Goal: Task Accomplishment & Management: Manage account settings

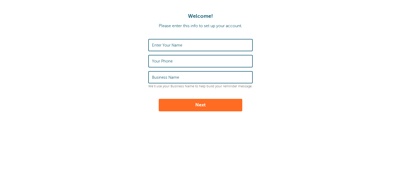
click at [174, 47] on label "Enter Your Name" at bounding box center [167, 45] width 30 height 5
click at [174, 47] on input "Enter Your Name" at bounding box center [200, 44] width 97 height 11
type input "[PERSON_NAME]"
type input "2694917787"
click at [161, 79] on input "Business Name" at bounding box center [200, 77] width 97 height 11
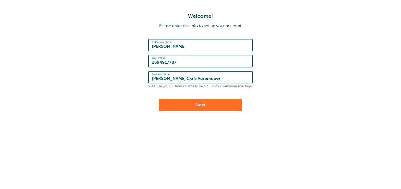
type input "Carr Craft Automotive"
click at [138, 96] on form "Enter Your Name Andrea Carr Your Phone 2694917787 Business Name Carr Craft Auto…" at bounding box center [200, 75] width 391 height 72
click at [196, 106] on button "Next" at bounding box center [201, 105] width 84 height 13
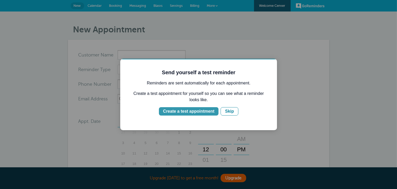
click at [193, 110] on div "Create a test appointment" at bounding box center [188, 111] width 51 height 6
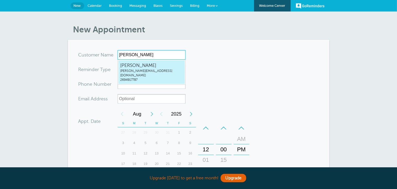
type input "Andrea Carr"
type input "AndreaCarrandrea@carrcraft.com2694917787"
type input "Andrea Carr"
type input "2694917787"
type input "andrea@carrcraft.com"
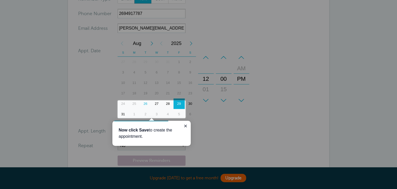
scroll to position [62, 0]
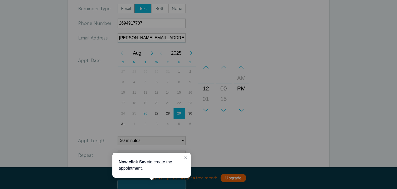
click at [216, 59] on div at bounding box center [290, 99] width 211 height 198
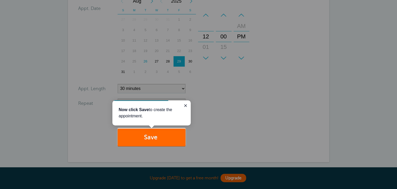
scroll to position [115, 0]
click at [176, 85] on div at bounding box center [92, 64] width 185 height 128
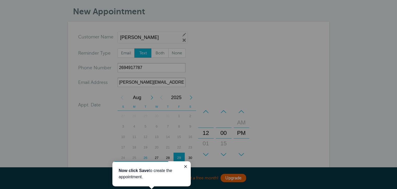
scroll to position [26, 0]
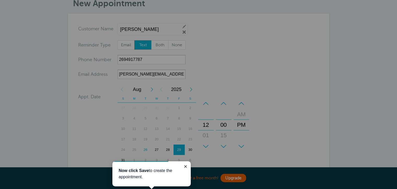
click at [150, 31] on div at bounding box center [92, 108] width 185 height 216
click at [206, 52] on div at bounding box center [290, 117] width 211 height 234
click at [166, 77] on div at bounding box center [92, 108] width 185 height 216
click at [150, 172] on p "Now click Save to create the appointment." at bounding box center [151, 173] width 66 height 13
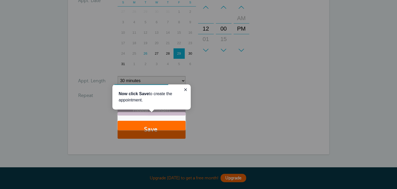
scroll to position [131, 0]
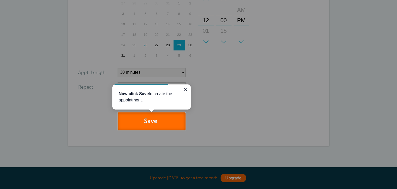
click at [143, 122] on button "Save" at bounding box center [151, 121] width 68 height 18
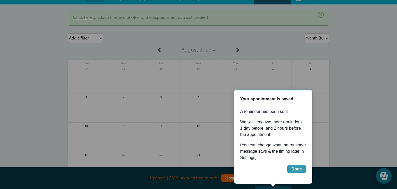
click at [297, 172] on div "Done" at bounding box center [296, 169] width 10 height 6
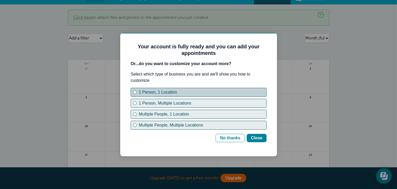
click at [135, 93] on div "1 Person, 1 Location" at bounding box center [135, 92] width 4 height 4
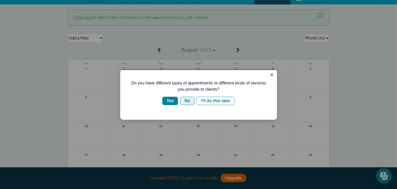
click at [188, 97] on div "No" at bounding box center [186, 100] width 5 height 6
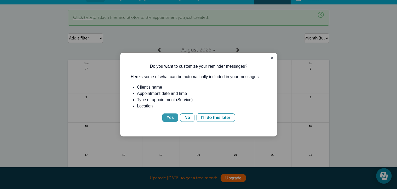
click at [175, 116] on button "Yes" at bounding box center [170, 117] width 16 height 8
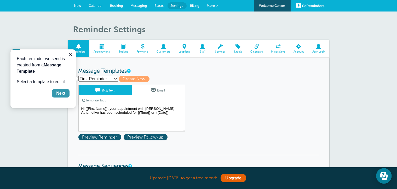
click at [64, 91] on div "Next" at bounding box center [60, 93] width 9 height 6
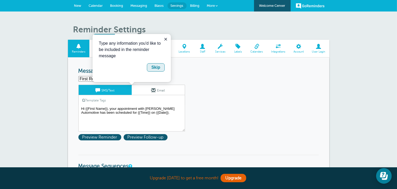
click at [156, 67] on div "Skip" at bounding box center [155, 67] width 9 height 6
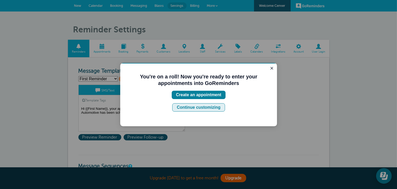
click at [220, 107] on button "Continue customizing" at bounding box center [198, 107] width 52 height 8
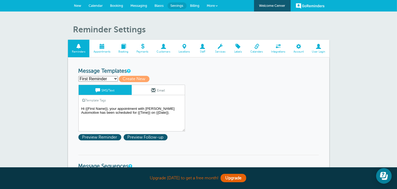
click at [144, 115] on textarea "Hi {{First Name}}, your appointment with Carr Craft Automotive has been schedul…" at bounding box center [131, 118] width 107 height 26
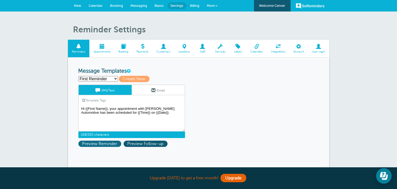
click at [107, 143] on span "Preview Reminder" at bounding box center [99, 143] width 43 height 6
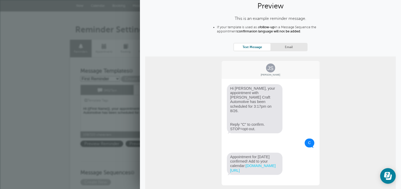
scroll to position [26, 0]
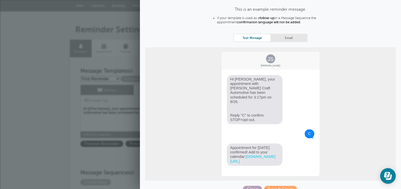
click at [256, 186] on span "Close" at bounding box center [252, 189] width 19 height 6
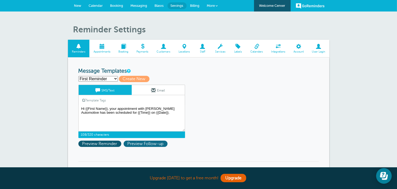
click at [152, 145] on span "Preview Follow-up" at bounding box center [145, 143] width 44 height 6
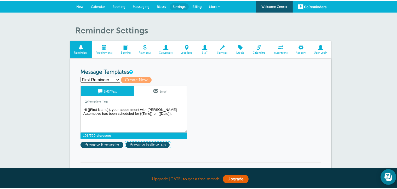
scroll to position [0, 0]
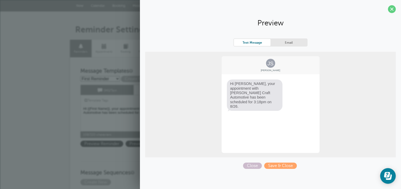
click at [118, 121] on textarea "Hi {{First Name}}, your appointment with [PERSON_NAME] Automotive has been sche…" at bounding box center [133, 118] width 107 height 26
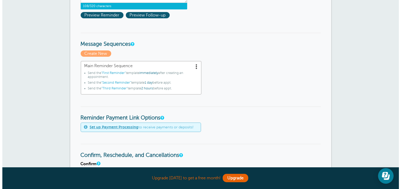
scroll to position [131, 0]
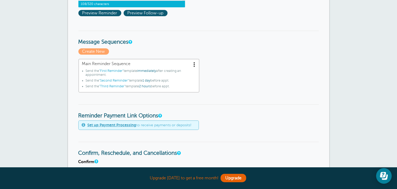
click at [194, 62] on span at bounding box center [194, 64] width 5 height 5
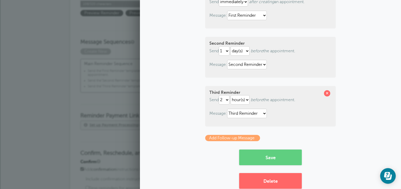
scroll to position [90, 0]
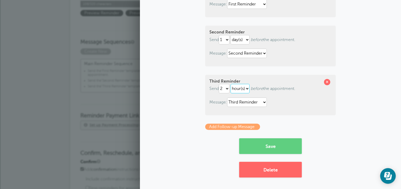
click at [239, 90] on select "hour(s) day(s)" at bounding box center [240, 88] width 19 height 9
click at [226, 89] on select "1 2 3 4 5 6 7 8 9 10 11 12 13 14 15 16 17 18 19 20 21 22 23 24 25 26 27 28 29 30" at bounding box center [224, 88] width 11 height 9
click at [210, 106] on p "Message: First Reminder Second Reminder Third Reminder" at bounding box center [270, 101] width 122 height 9
click at [241, 103] on select "First Reminder Second Reminder Third Reminder" at bounding box center [247, 101] width 40 height 9
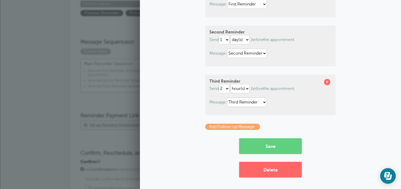
click at [314, 108] on div "Third Reminder Send 1 2 3 4 5 6 7 8 9 10 11 12 13 14 15 16 17 18 19 20 21 22 23…" at bounding box center [270, 95] width 131 height 40
click at [325, 81] on span at bounding box center [327, 82] width 6 height 6
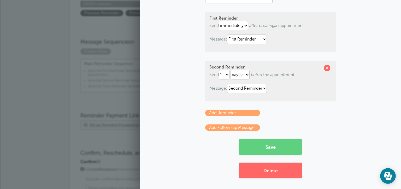
scroll to position [55, 0]
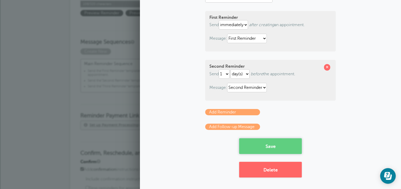
click at [269, 146] on button "Save" at bounding box center [270, 146] width 63 height 16
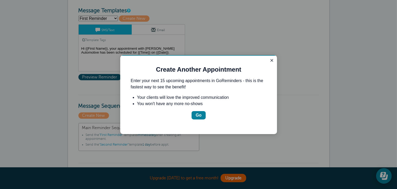
scroll to position [78, 0]
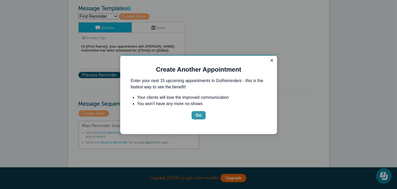
click at [201, 116] on button "Go" at bounding box center [198, 115] width 14 height 8
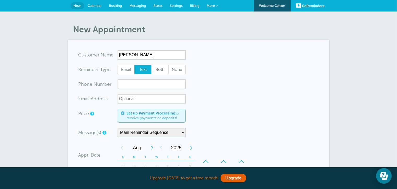
type input "Jenifer Junde"
drag, startPoint x: 150, startPoint y: 87, endPoint x: 157, endPoint y: 98, distance: 13.7
click at [149, 87] on input "xxx-no-autofill" at bounding box center [151, 83] width 68 height 9
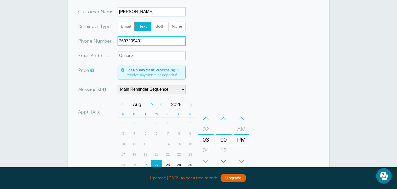
scroll to position [52, 0]
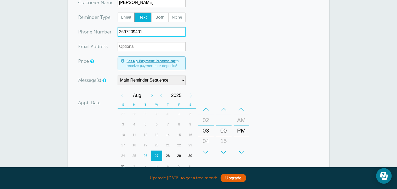
type input "2697209401"
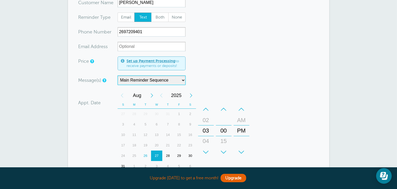
click at [159, 83] on select "Main Reminder Sequence" at bounding box center [151, 79] width 68 height 9
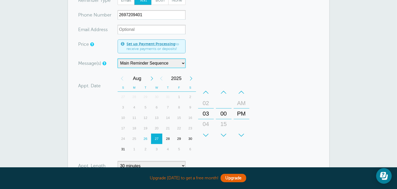
scroll to position [78, 0]
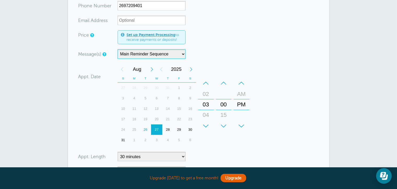
click at [147, 129] on div "26" at bounding box center [145, 129] width 11 height 10
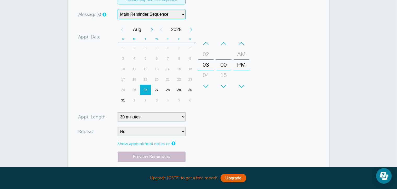
scroll to position [131, 0]
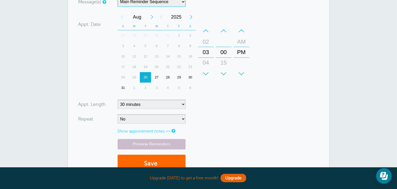
click at [158, 75] on div "27" at bounding box center [156, 77] width 11 height 10
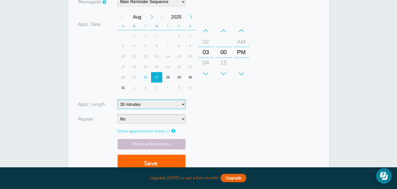
click at [161, 105] on select "5 minutes 10 minutes 15 minutes 20 minutes 25 minutes 30 minutes 35 minutes 40 …" at bounding box center [151, 103] width 68 height 9
select select
click at [117, 99] on select "5 minutes 10 minutes 15 minutes 20 minutes 25 minutes 30 minutes 35 minutes 40 …" at bounding box center [151, 103] width 68 height 9
click at [217, 115] on form "You are creating a new customer. To use an existing customer select one from th…" at bounding box center [198, 49] width 240 height 258
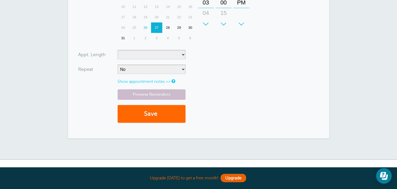
scroll to position [183, 0]
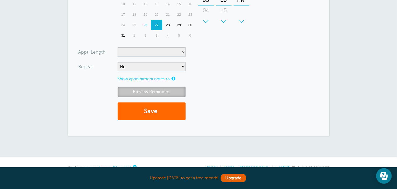
click at [158, 91] on link "Preview Reminders" at bounding box center [151, 92] width 68 height 10
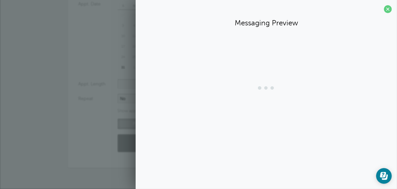
scroll to position [150, 0]
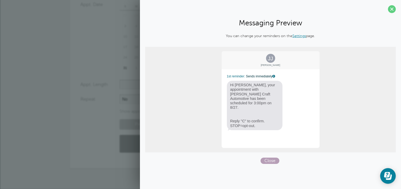
click at [268, 161] on span "Close" at bounding box center [270, 160] width 19 height 6
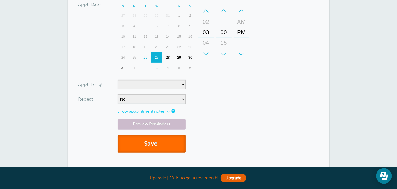
click at [163, 145] on button "Save" at bounding box center [151, 144] width 68 height 18
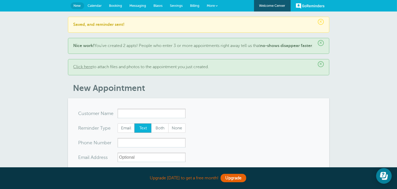
click at [95, 5] on span "Calendar" at bounding box center [95, 6] width 14 height 4
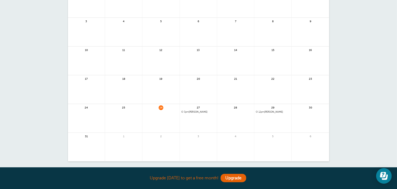
scroll to position [78, 0]
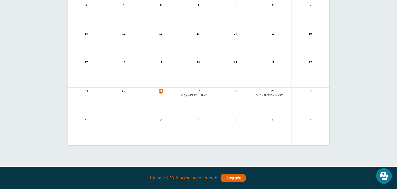
click at [203, 95] on span "3pm Jenifer Junde" at bounding box center [198, 95] width 34 height 3
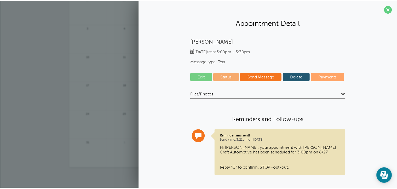
scroll to position [0, 0]
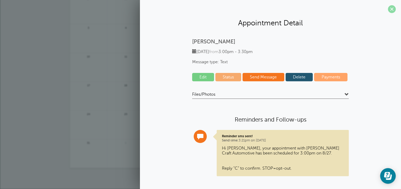
click at [388, 10] on span at bounding box center [392, 9] width 8 height 8
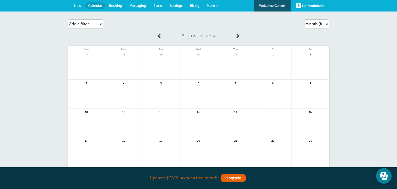
click at [76, 6] on span "New" at bounding box center [77, 6] width 7 height 4
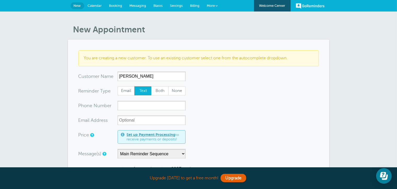
type input "[PERSON_NAME]"
click at [140, 104] on input "xxx-no-autofill" at bounding box center [151, 105] width 68 height 9
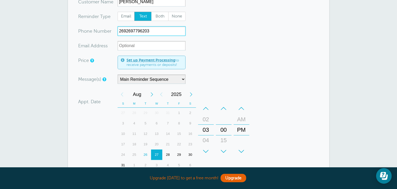
scroll to position [78, 0]
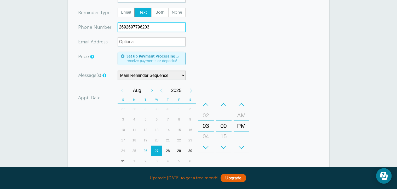
type input "2692697796203"
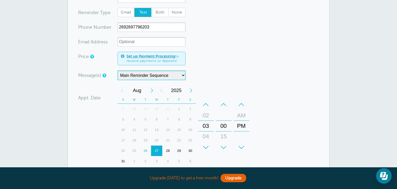
click at [165, 76] on select "Main Reminder Sequence" at bounding box center [151, 74] width 68 height 9
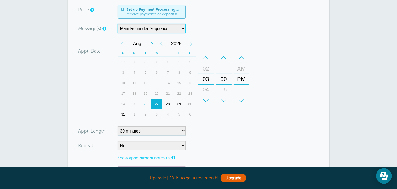
scroll to position [131, 0]
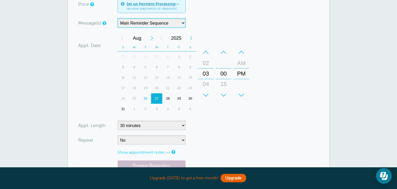
click at [168, 98] on div "28" at bounding box center [167, 98] width 11 height 10
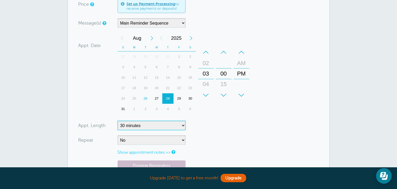
click at [163, 128] on select "5 minutes 10 minutes 15 minutes 20 minutes 25 minutes 30 minutes 35 minutes 40 …" at bounding box center [151, 125] width 68 height 9
select select
click at [117, 121] on select "5 minutes 10 minutes 15 minutes 20 minutes 25 minutes 30 minutes 35 minutes 40 …" at bounding box center [151, 125] width 68 height 9
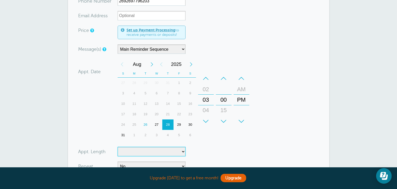
click at [204, 79] on div "–" at bounding box center [206, 78] width 16 height 10
click at [208, 98] on div "02" at bounding box center [205, 100] width 13 height 10
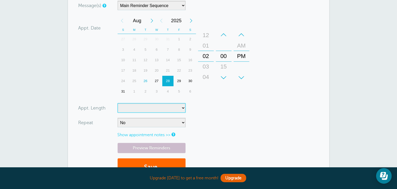
scroll to position [157, 0]
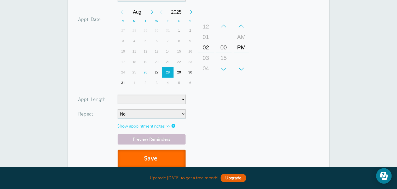
click at [164, 160] on button "Save" at bounding box center [151, 159] width 68 height 18
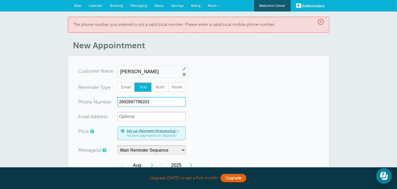
click at [152, 101] on input "2692697796203" at bounding box center [151, 101] width 68 height 9
click at [132, 102] on input "2692697796203" at bounding box center [151, 101] width 68 height 9
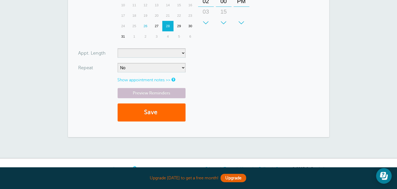
scroll to position [209, 0]
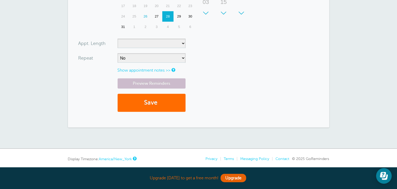
type input "2697796203"
click at [152, 98] on button "Save" at bounding box center [151, 103] width 68 height 18
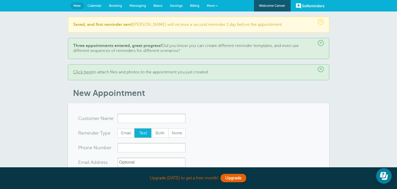
click at [99, 4] on span "Calendar" at bounding box center [95, 6] width 14 height 4
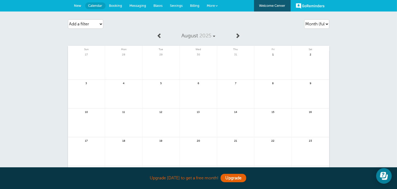
click at [122, 5] on link "Booking" at bounding box center [115, 5] width 20 height 11
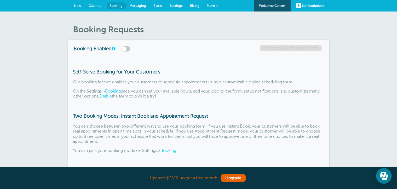
click at [134, 5] on span "Messaging" at bounding box center [137, 6] width 17 height 4
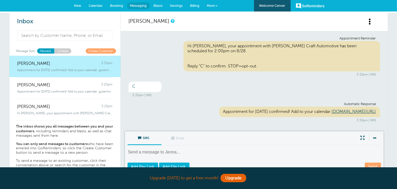
click at [92, 4] on span "Calendar" at bounding box center [96, 6] width 14 height 4
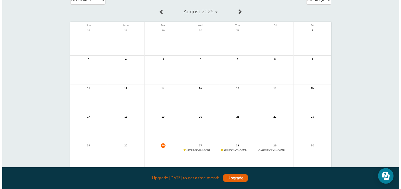
scroll to position [52, 0]
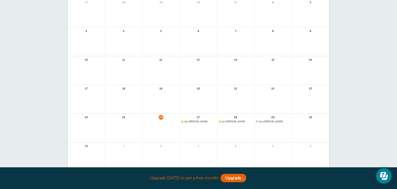
click at [234, 121] on span "2pm [PERSON_NAME]" at bounding box center [236, 121] width 34 height 3
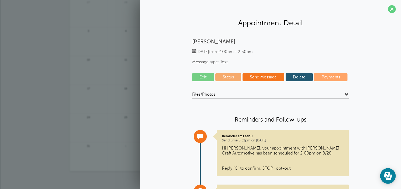
click at [202, 79] on link "Edit" at bounding box center [203, 77] width 22 height 8
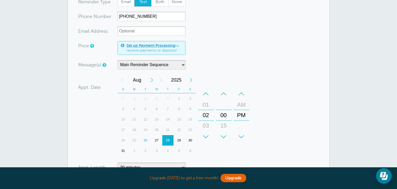
scroll to position [78, 0]
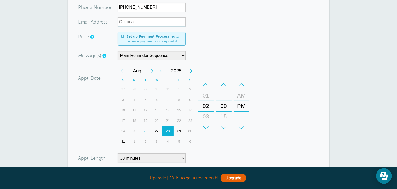
click at [206, 126] on div "+" at bounding box center [206, 127] width 16 height 10
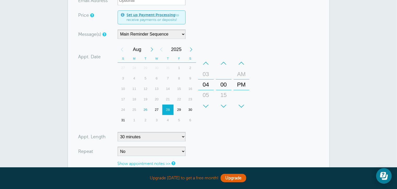
scroll to position [131, 0]
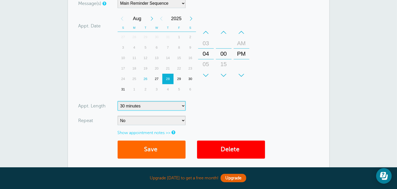
click at [176, 105] on select "5 minutes 10 minutes 15 minutes 20 minutes 25 minutes 30 minutes 35 minutes 40 …" at bounding box center [151, 105] width 68 height 9
select select
click at [117, 101] on select "5 minutes 10 minutes 15 minutes 20 minutes 25 minutes 30 minutes 35 minutes 40 …" at bounding box center [151, 105] width 68 height 9
click at [155, 148] on button "Save" at bounding box center [151, 149] width 68 height 18
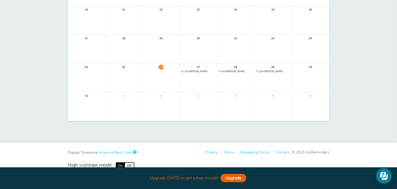
scroll to position [131, 0]
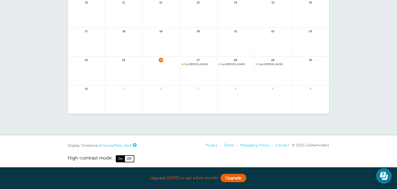
click at [225, 64] on span "4pm" at bounding box center [223, 64] width 5 height 3
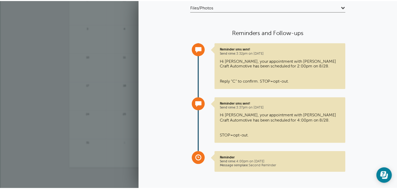
scroll to position [0, 0]
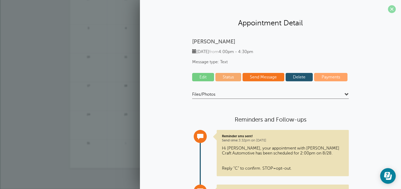
click at [388, 10] on span at bounding box center [392, 9] width 8 height 8
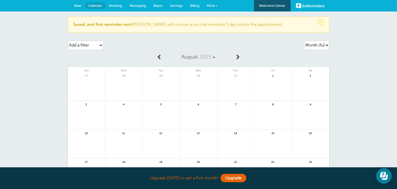
click at [94, 7] on span "Calendar" at bounding box center [95, 6] width 14 height 4
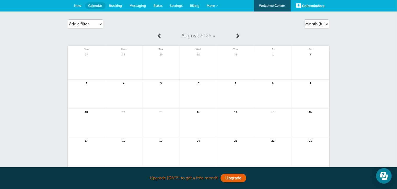
click at [139, 7] on span "Messaging" at bounding box center [137, 6] width 17 height 4
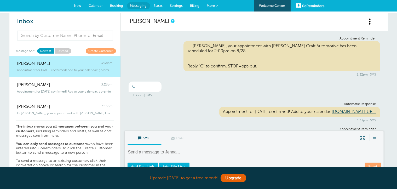
scroll to position [86, 0]
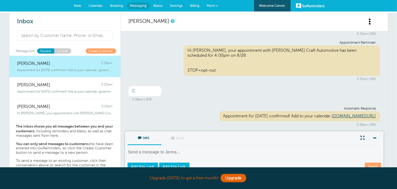
click at [178, 5] on span "Settings" at bounding box center [176, 6] width 13 height 4
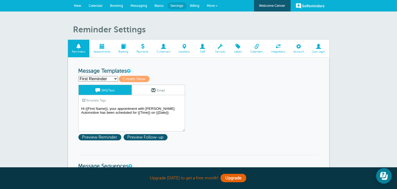
click at [115, 79] on select "First Reminder Second Reminder Third Reminder Create new..." at bounding box center [97, 78] width 39 height 5
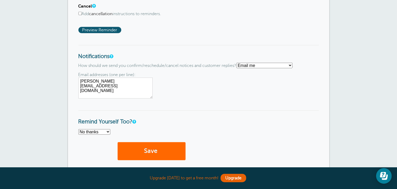
scroll to position [366, 0]
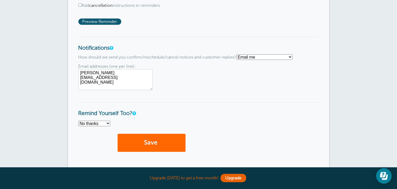
click at [273, 55] on select "Text me Email me Don't send me notifications" at bounding box center [264, 56] width 56 height 5
select select "5"
click at [239, 54] on select "Text me Email me Don't send me notifications" at bounding box center [264, 56] width 56 height 5
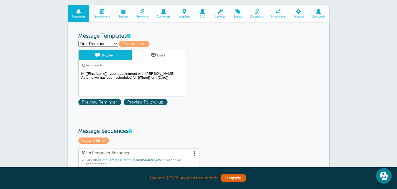
scroll to position [26, 0]
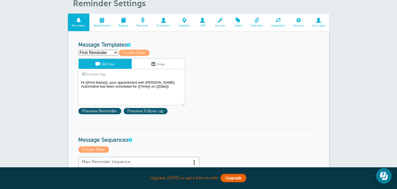
click at [116, 52] on select "First Reminder Second Reminder Third Reminder Create new..." at bounding box center [97, 52] width 39 height 5
select select "160199"
click at [78, 50] on select "First Reminder Second Reminder Third Reminder Create new..." at bounding box center [97, 52] width 39 height 5
type input "Second Reminder"
type textarea "Hi {{First Name}}, you have an appointment with [PERSON_NAME] Automotive at {{T…"
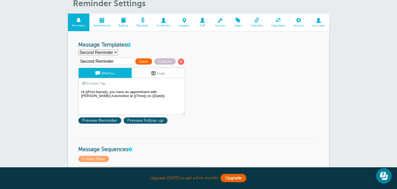
click at [139, 60] on span "Save" at bounding box center [143, 61] width 17 height 6
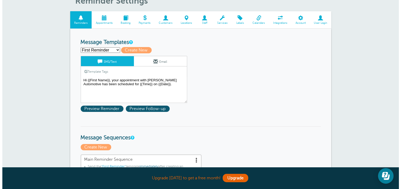
scroll to position [52, 0]
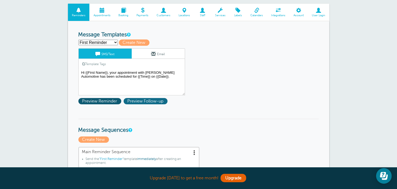
click at [146, 99] on span "Preview Follow-up" at bounding box center [145, 101] width 44 height 6
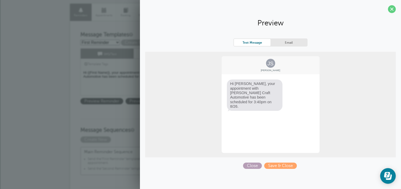
click at [258, 167] on span "Close" at bounding box center [252, 165] width 19 height 6
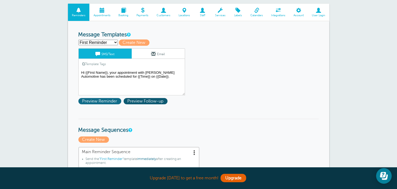
click at [95, 99] on span "Preview Reminder" at bounding box center [99, 101] width 43 height 6
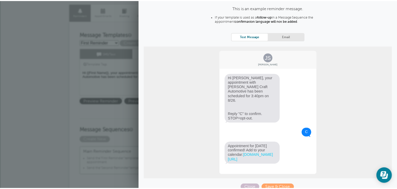
scroll to position [28, 0]
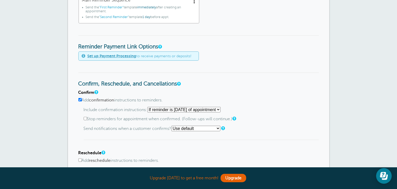
scroll to position [209, 0]
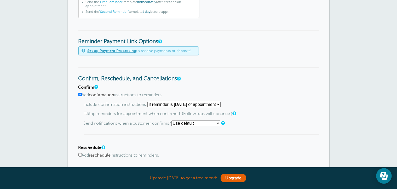
click at [220, 103] on select "Starting with first reminder If reminder is [DATE] of appointment If reminder i…" at bounding box center [183, 104] width 73 height 5
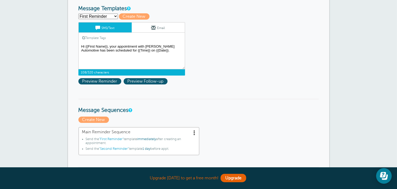
click at [161, 52] on textarea "Hi {{First Name}}, your appointment with [PERSON_NAME] Automotive has been sche…" at bounding box center [131, 56] width 107 height 26
click at [107, 16] on select "First Reminder Second Reminder Third Reminder Create new..." at bounding box center [97, 16] width 39 height 5
select select "160199"
click at [78, 14] on select "First Reminder Second Reminder Third Reminder Create new..." at bounding box center [97, 16] width 39 height 5
type input "Second Reminder"
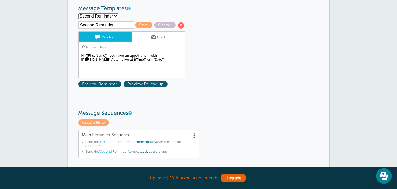
click at [147, 61] on textarea "Hi {{First Name}}, your appointment with [PERSON_NAME] Automotive has been sche…" at bounding box center [131, 65] width 107 height 26
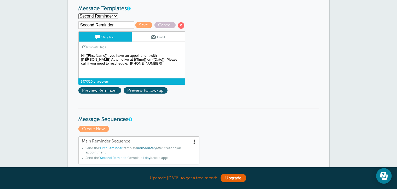
click at [116, 72] on textarea "Hi {{First Name}}, your appointment with [PERSON_NAME] Automotive has been sche…" at bounding box center [131, 65] width 107 height 26
type textarea "Hi {{First Name}}, you have an appointment with [PERSON_NAME] Automotive at {{T…"
click at [142, 24] on span "Save" at bounding box center [143, 25] width 17 height 6
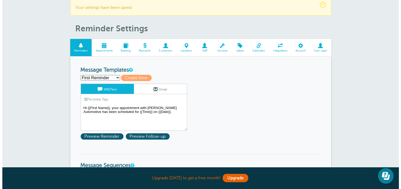
scroll to position [26, 0]
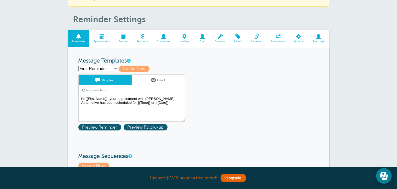
click at [115, 69] on select "First Reminder Second Reminder Third Reminder Create new..." at bounding box center [97, 68] width 39 height 5
select select "160199"
click at [78, 66] on select "First Reminder Second Reminder Third Reminder Create new..." at bounding box center [97, 68] width 39 height 5
type input "Second Reminder"
type textarea "Hi {{First Name}}, you have an appointment with Carr Craft Automotive at {{Time…"
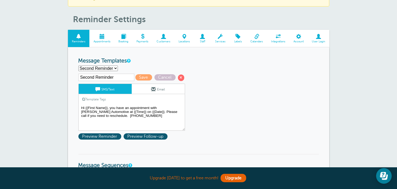
click at [129, 117] on textarea "Hi {{First Name}}, your appointment with Carr Craft Automotive has been schedul…" at bounding box center [131, 117] width 107 height 26
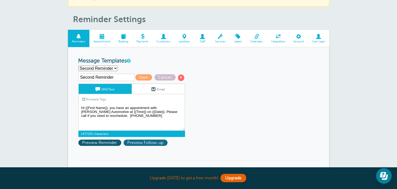
click at [153, 143] on span "Preview Follow-up" at bounding box center [145, 142] width 44 height 6
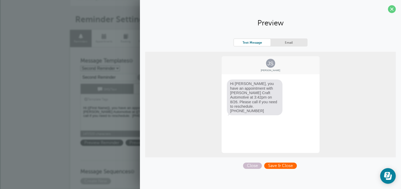
click at [279, 162] on span "Save & Close" at bounding box center [280, 165] width 33 height 6
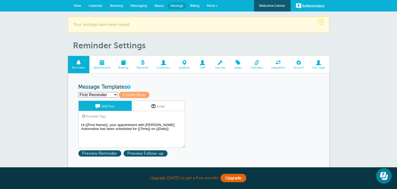
click at [167, 64] on span at bounding box center [163, 62] width 22 height 5
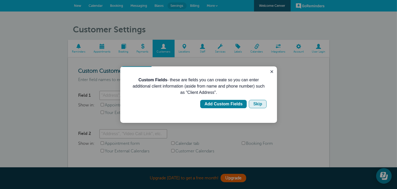
click at [256, 105] on div "Skip" at bounding box center [257, 104] width 9 height 6
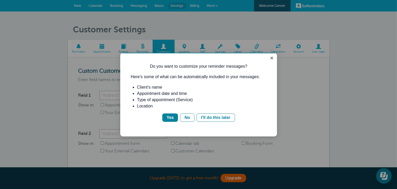
scroll to position [52, 0]
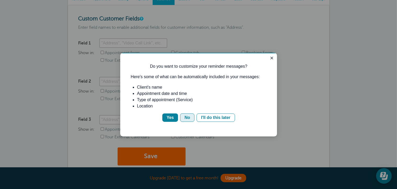
click at [184, 116] on button "No" at bounding box center [187, 117] width 14 height 8
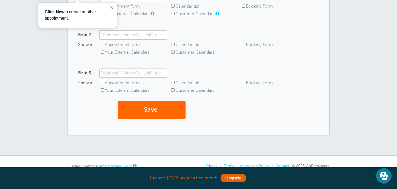
scroll to position [0, 0]
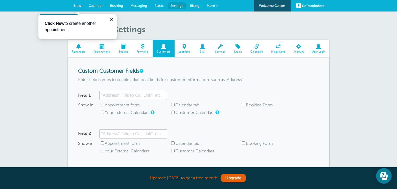
click at [163, 49] on span at bounding box center [163, 46] width 22 height 5
click at [164, 25] on h1 "Customer Settings" at bounding box center [201, 30] width 256 height 10
click at [109, 19] on icon "Close guide" at bounding box center [111, 19] width 4 height 4
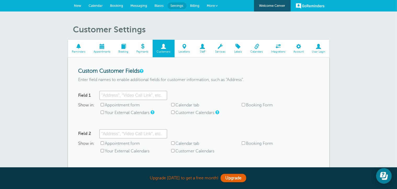
click at [76, 49] on span at bounding box center [79, 46] width 22 height 5
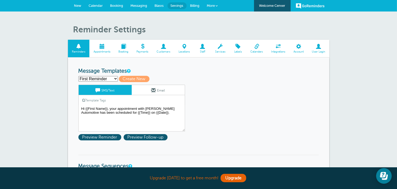
click at [98, 4] on span "Calendar" at bounding box center [96, 6] width 14 height 4
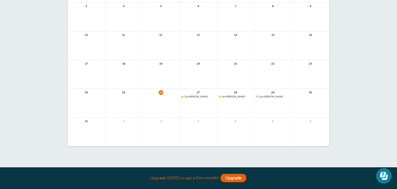
scroll to position [78, 0]
click at [204, 95] on span "3pm [PERSON_NAME]" at bounding box center [198, 95] width 34 height 3
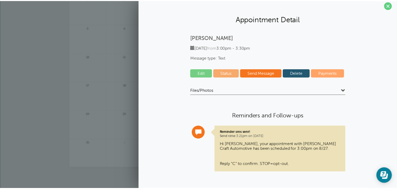
scroll to position [4, 0]
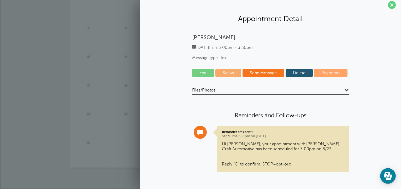
click at [137, 102] on link at bounding box center [125, 99] width 37 height 23
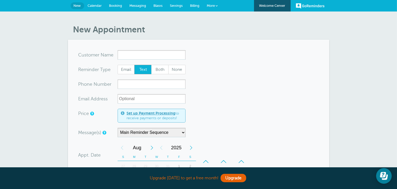
click at [98, 5] on span "Calendar" at bounding box center [95, 6] width 14 height 4
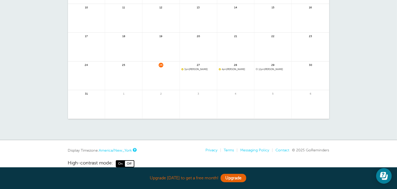
click at [199, 69] on span "3pm [PERSON_NAME]" at bounding box center [198, 69] width 34 height 3
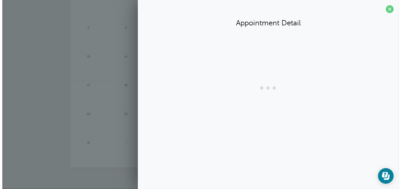
scroll to position [55, 0]
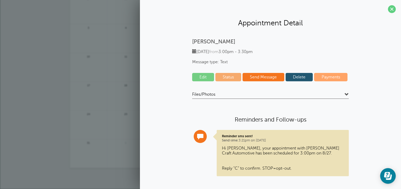
click at [202, 78] on link "Edit" at bounding box center [203, 77] width 22 height 8
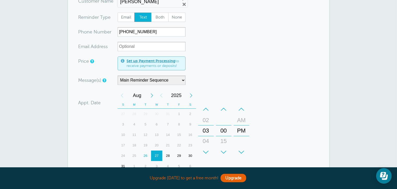
scroll to position [78, 0]
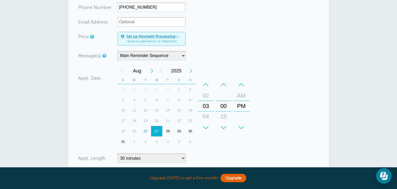
click at [166, 131] on div "28" at bounding box center [167, 131] width 11 height 10
click at [208, 85] on div "–" at bounding box center [206, 84] width 16 height 10
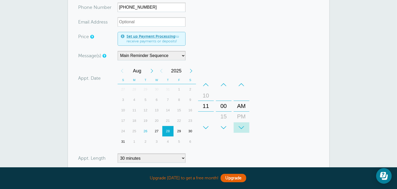
click at [242, 124] on div "+" at bounding box center [241, 127] width 16 height 10
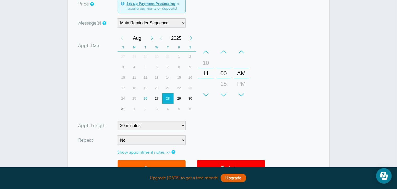
scroll to position [183, 0]
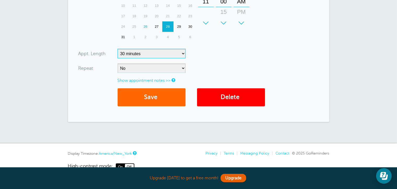
click at [167, 57] on select "5 minutes 10 minutes 15 minutes 20 minutes 25 minutes 30 minutes 35 minutes 40 …" at bounding box center [151, 53] width 68 height 9
select select
click at [117, 49] on select "5 minutes 10 minutes 15 minutes 20 minutes 25 minutes 30 minutes 35 minutes 40 …" at bounding box center [151, 53] width 68 height 9
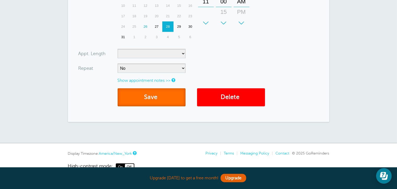
click at [159, 92] on button "Save" at bounding box center [151, 97] width 68 height 18
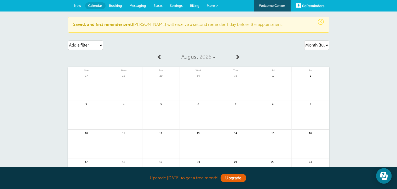
click at [78, 6] on span "New" at bounding box center [77, 6] width 7 height 4
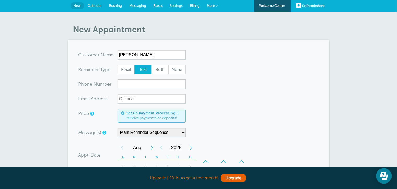
type input "[PERSON_NAME]"
click at [154, 86] on input "xxx-no-autofill" at bounding box center [151, 83] width 68 height 9
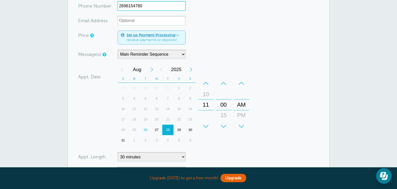
scroll to position [78, 0]
click at [206, 82] on div "–" at bounding box center [206, 83] width 16 height 10
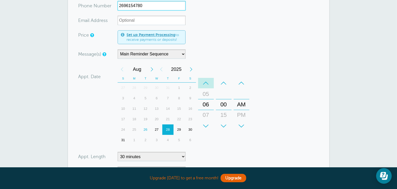
click at [206, 82] on div "–" at bounding box center [206, 83] width 16 height 10
click at [206, 122] on div "+" at bounding box center [206, 126] width 16 height 10
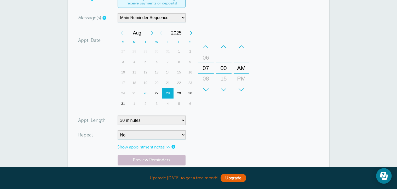
scroll to position [131, 0]
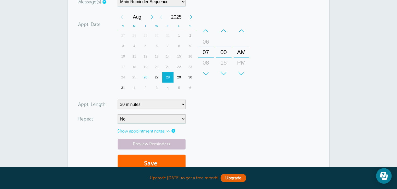
type input "2696154780"
drag, startPoint x: 175, startPoint y: 107, endPoint x: 174, endPoint y: 100, distance: 6.8
click at [175, 107] on select "5 minutes 10 minutes 15 minutes 20 minutes 25 minutes 30 minutes 35 minutes 40 …" at bounding box center [151, 103] width 68 height 9
select select
click at [117, 99] on select "5 minutes 10 minutes 15 minutes 20 minutes 25 minutes 30 minutes 35 minutes 40 …" at bounding box center [151, 103] width 68 height 9
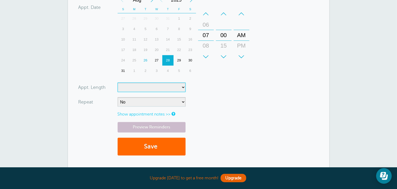
scroll to position [157, 0]
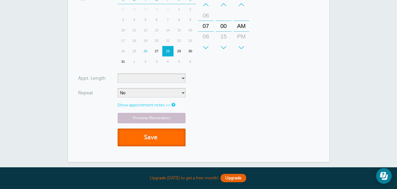
click at [155, 142] on button "Save" at bounding box center [151, 137] width 68 height 18
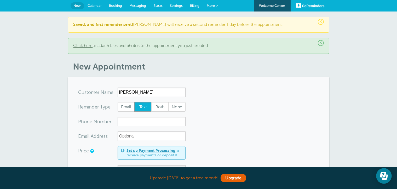
type input "[PERSON_NAME]"
click at [152, 122] on input "xxx-no-autofill" at bounding box center [151, 121] width 68 height 9
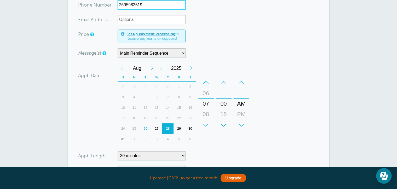
scroll to position [131, 0]
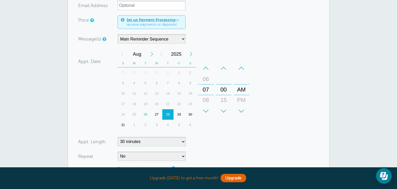
click at [209, 109] on div "+" at bounding box center [206, 111] width 16 height 10
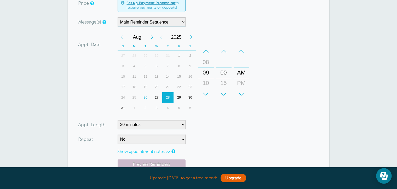
scroll to position [157, 0]
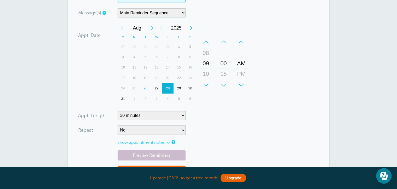
type input "2695982519"
drag, startPoint x: 179, startPoint y: 113, endPoint x: 179, endPoint y: 110, distance: 2.9
click at [179, 113] on select "5 minutes 10 minutes 15 minutes 20 minutes 25 minutes 30 minutes 35 minutes 40 …" at bounding box center [151, 115] width 68 height 9
select select
click at [117, 111] on select "5 minutes 10 minutes 15 minutes 20 minutes 25 minutes 30 minutes 35 minutes 40 …" at bounding box center [151, 115] width 68 height 9
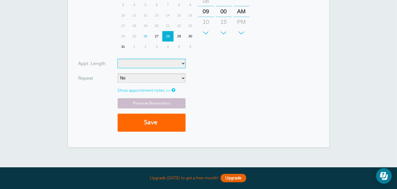
scroll to position [209, 0]
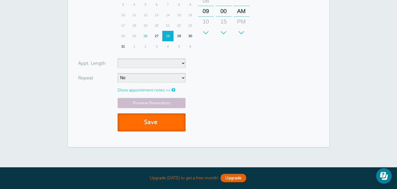
click at [163, 126] on button "Save" at bounding box center [151, 122] width 68 height 18
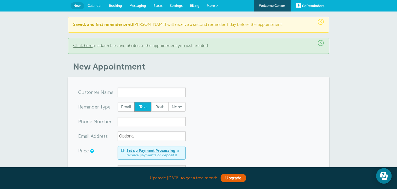
click at [146, 93] on input "x-no-autofill" at bounding box center [151, 91] width 68 height 9
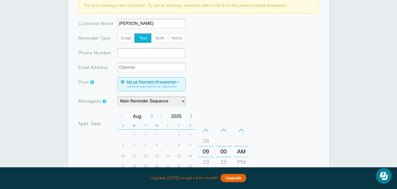
scroll to position [104, 0]
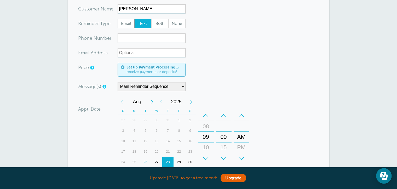
type input "Rick Magnan"
click at [145, 40] on input "xxx-no-autofill" at bounding box center [151, 37] width 68 height 9
click at [169, 163] on div "28" at bounding box center [167, 162] width 11 height 10
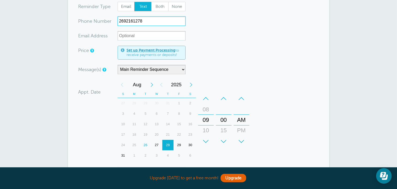
scroll to position [131, 0]
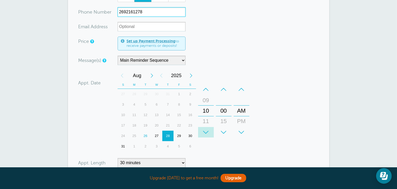
click at [209, 130] on div "+" at bounding box center [206, 132] width 16 height 10
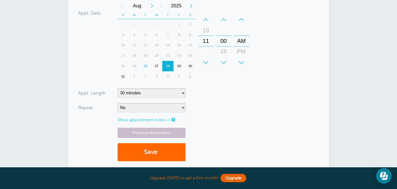
scroll to position [209, 0]
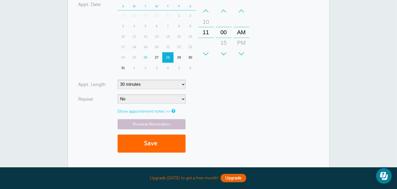
type input "2692161278"
click at [161, 85] on select "5 minutes 10 minutes 15 minutes 20 minutes 25 minutes 30 minutes 35 minutes 40 …" at bounding box center [151, 84] width 68 height 9
click at [176, 125] on link "Preview Reminders" at bounding box center [151, 124] width 68 height 10
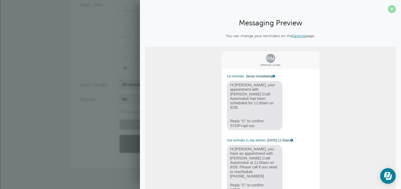
click at [388, 8] on span at bounding box center [392, 9] width 8 height 8
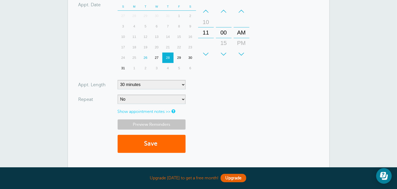
scroll to position [235, 0]
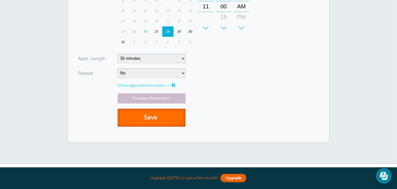
click at [147, 120] on button "Save" at bounding box center [151, 118] width 68 height 18
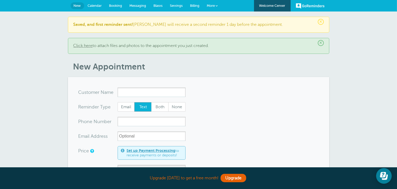
click at [128, 92] on input "x-no-autofill" at bounding box center [151, 91] width 68 height 9
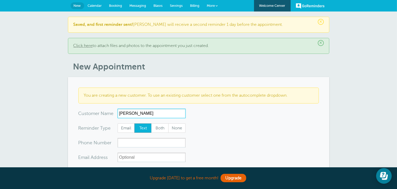
drag, startPoint x: 130, startPoint y: 113, endPoint x: 126, endPoint y: 113, distance: 3.7
click at [126, 113] on input "Angie Lavoy" at bounding box center [151, 113] width 68 height 9
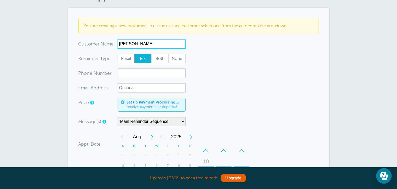
scroll to position [78, 0]
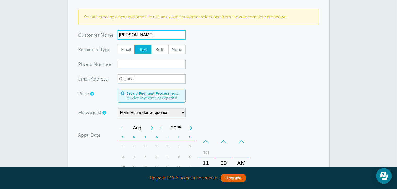
type input "Angela Lavoy"
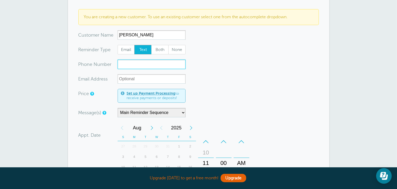
click at [126, 65] on input "xxx-no-autofill" at bounding box center [151, 64] width 68 height 9
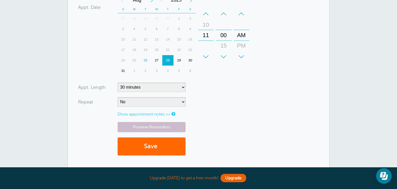
scroll to position [209, 0]
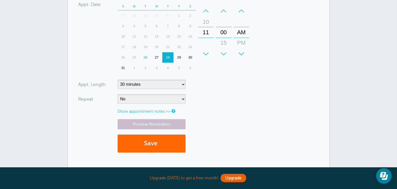
click at [209, 51] on div "+" at bounding box center [206, 54] width 16 height 10
click at [238, 51] on div "+" at bounding box center [241, 54] width 16 height 10
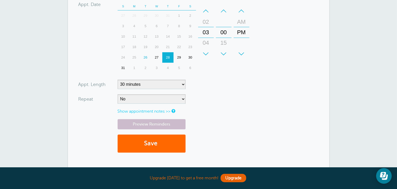
type input "2695013510"
click at [169, 82] on select "5 minutes 10 minutes 15 minutes 20 minutes 25 minutes 30 minutes 35 minutes 40 …" at bounding box center [151, 84] width 68 height 9
select select
click at [117, 80] on select "5 minutes 10 minutes 15 minutes 20 minutes 25 minutes 30 minutes 35 minutes 40 …" at bounding box center [151, 84] width 68 height 9
click at [169, 141] on button "Save" at bounding box center [151, 143] width 68 height 18
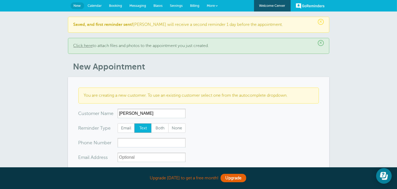
scroll to position [78, 0]
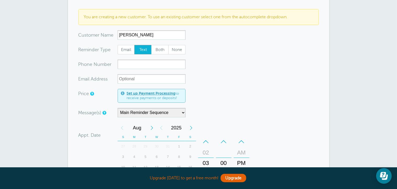
type input "[PERSON_NAME]"
click at [147, 63] on input "xxx-no-autofill" at bounding box center [151, 64] width 68 height 9
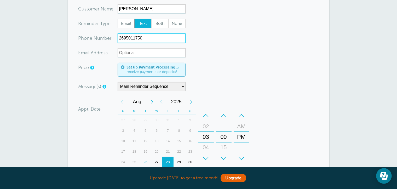
scroll to position [131, 0]
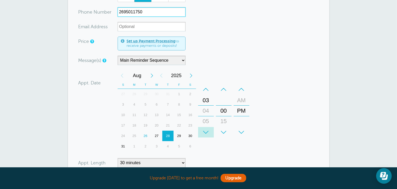
click at [206, 131] on div "+" at bounding box center [206, 132] width 16 height 10
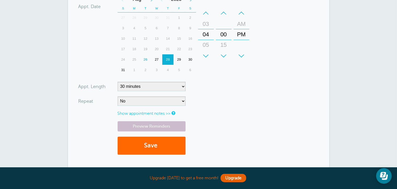
scroll to position [209, 0]
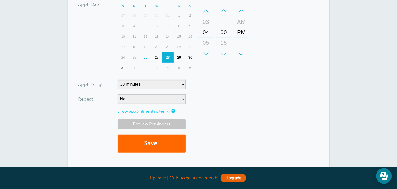
type input "2695011750"
click at [158, 125] on link "Preview Reminders" at bounding box center [151, 124] width 68 height 10
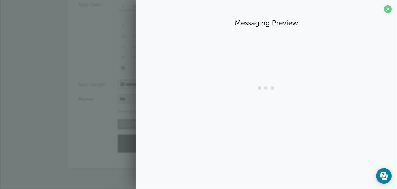
scroll to position [209, 0]
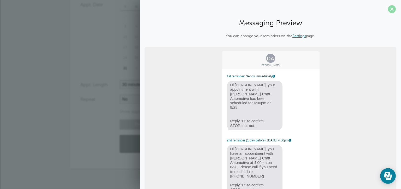
click at [388, 11] on span at bounding box center [392, 9] width 8 height 8
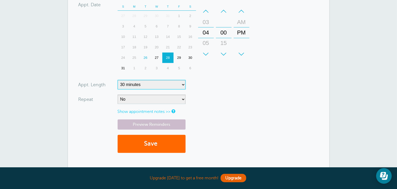
click at [177, 85] on select "5 minutes 10 minutes 15 minutes 20 minutes 25 minutes 30 minutes 35 minutes 40 …" at bounding box center [151, 84] width 68 height 9
select select
click at [117, 80] on select "5 minutes 10 minutes 15 minutes 20 minutes 25 minutes 30 minutes 35 minutes 40 …" at bounding box center [151, 84] width 68 height 9
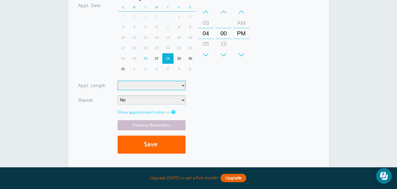
scroll to position [235, 0]
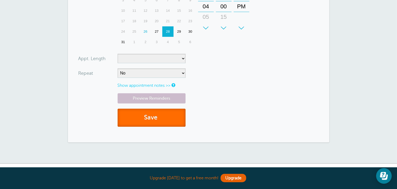
click at [160, 117] on button "Save" at bounding box center [151, 118] width 68 height 18
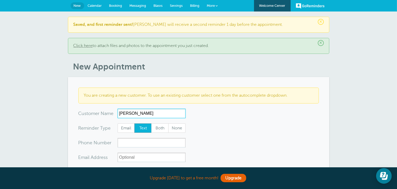
type input "Ashley Bergeon"
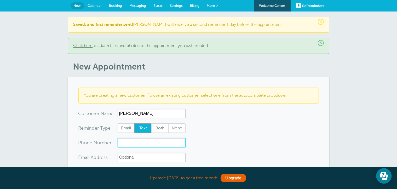
click at [122, 143] on input "xxx-no-autofill" at bounding box center [151, 142] width 68 height 9
click at [121, 144] on input "269" at bounding box center [151, 142] width 68 height 9
type input "9"
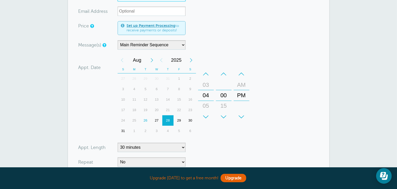
scroll to position [157, 0]
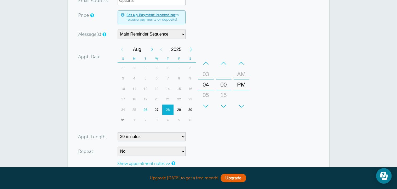
type input "6149465517"
click at [226, 129] on form "You are creating a new customer. To use an existing customer select one from th…" at bounding box center [198, 70] width 240 height 279
click at [206, 62] on div "–" at bounding box center [206, 63] width 16 height 10
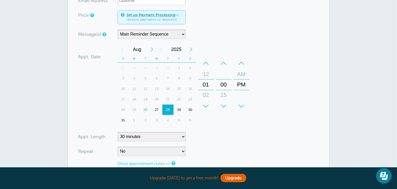
click at [206, 62] on div "–" at bounding box center [206, 63] width 16 height 10
click at [207, 105] on div "+" at bounding box center [206, 106] width 16 height 10
click at [205, 74] on div "12 01 02 03 04 05 06 07 08 09 10 11" at bounding box center [205, 84] width 15 height 53
click at [181, 137] on select "5 minutes 10 minutes 15 minutes 20 minutes 25 minutes 30 minutes 35 minutes 40 …" at bounding box center [151, 136] width 68 height 9
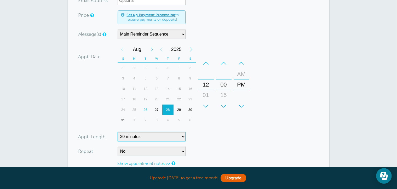
select select
click at [117, 132] on select "5 minutes 10 minutes 15 minutes 20 minutes 25 minutes 30 minutes 35 minutes 40 …" at bounding box center [151, 136] width 68 height 9
click at [265, 49] on form "You are creating a new customer. To use an existing customer select one from th…" at bounding box center [198, 70] width 240 height 279
click at [208, 104] on div "+" at bounding box center [206, 106] width 16 height 10
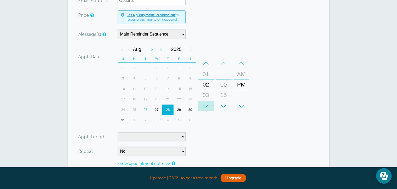
click at [208, 104] on div "+" at bounding box center [206, 106] width 16 height 10
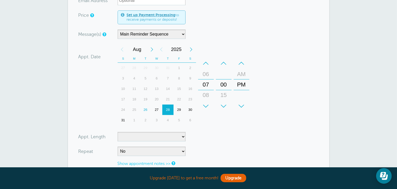
click at [208, 104] on div "+" at bounding box center [206, 106] width 16 height 10
click at [210, 93] on div "12 01 02 03 04 05 06 07 08 09 10 11" at bounding box center [205, 84] width 15 height 53
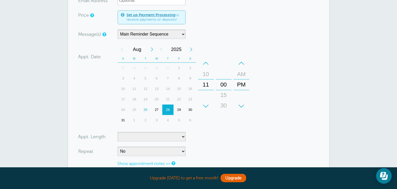
click at [225, 69] on div "00 15 30 45" at bounding box center [223, 84] width 15 height 53
click at [223, 72] on div "00 15 30 45" at bounding box center [223, 84] width 15 height 53
click at [225, 65] on div "–" at bounding box center [224, 63] width 16 height 10
click at [226, 95] on div "00 15 30 45" at bounding box center [223, 84] width 15 height 53
click at [222, 105] on div "+" at bounding box center [224, 106] width 16 height 10
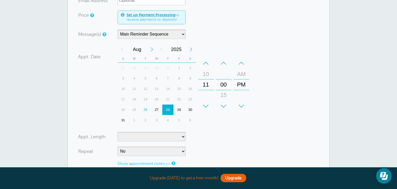
click at [222, 77] on div "00 15 30 45" at bounding box center [223, 84] width 15 height 53
click at [210, 91] on div "12 01 02 03 04 05 06 07 08 09 10 11" at bounding box center [205, 84] width 15 height 53
click at [237, 96] on div "AM PM" at bounding box center [241, 84] width 15 height 53
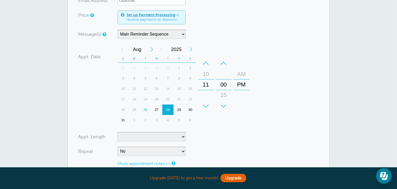
click at [237, 96] on div "AM PM" at bounding box center [241, 84] width 15 height 53
click at [241, 104] on div "+" at bounding box center [241, 106] width 16 height 10
click at [243, 104] on div "+" at bounding box center [241, 106] width 16 height 10
click at [205, 92] on div "12 01 02 03 04 05 06 07 08 09 10 11" at bounding box center [205, 84] width 15 height 53
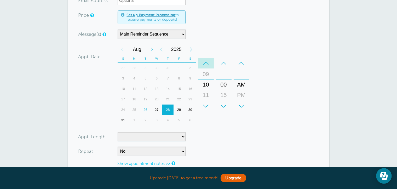
click at [210, 65] on div "–" at bounding box center [206, 63] width 16 height 10
click at [210, 66] on div "–" at bounding box center [206, 63] width 16 height 10
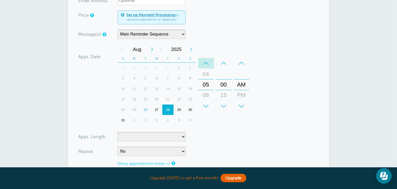
click at [210, 66] on div "–" at bounding box center [206, 63] width 16 height 10
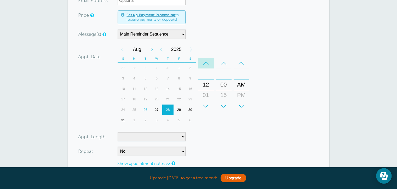
click at [210, 66] on div "–" at bounding box center [206, 63] width 16 height 10
click at [208, 74] on div "12 01 02 03 04 05 06 07 08 09 10 11" at bounding box center [205, 84] width 15 height 53
click at [207, 104] on div "+" at bounding box center [206, 106] width 16 height 10
click at [208, 103] on div "+" at bounding box center [206, 106] width 16 height 10
click at [207, 64] on div "–" at bounding box center [206, 63] width 16 height 10
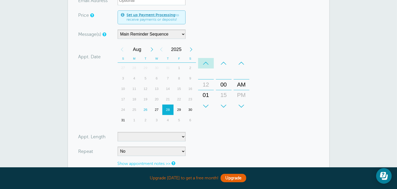
click at [207, 64] on div "–" at bounding box center [206, 63] width 16 height 10
click at [204, 94] on div "12 01 02 03 04 05 06 07 08 09 10 11" at bounding box center [205, 84] width 15 height 53
drag, startPoint x: 208, startPoint y: 89, endPoint x: 207, endPoint y: 79, distance: 10.2
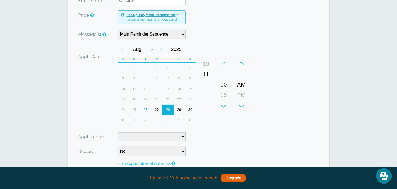
click at [207, 79] on div "11" at bounding box center [205, 74] width 13 height 10
drag, startPoint x: 223, startPoint y: 88, endPoint x: 226, endPoint y: 99, distance: 10.8
click at [226, 99] on div "00" at bounding box center [223, 94] width 13 height 10
drag, startPoint x: 237, startPoint y: 89, endPoint x: 239, endPoint y: 98, distance: 9.1
click at [239, 98] on div "AM" at bounding box center [241, 93] width 13 height 10
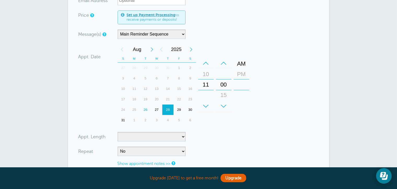
drag, startPoint x: 245, startPoint y: 78, endPoint x: 245, endPoint y: 68, distance: 10.4
click at [244, 65] on div "+ – AM PM" at bounding box center [241, 84] width 16 height 53
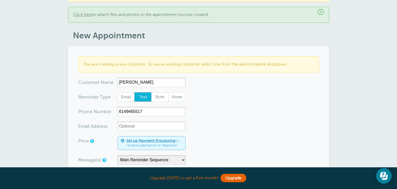
scroll to position [78, 0]
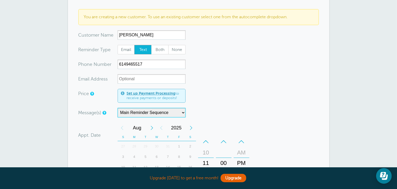
click at [180, 110] on select "Main Reminder Sequence" at bounding box center [151, 112] width 68 height 9
click at [117, 108] on select "Main Reminder Sequence" at bounding box center [151, 112] width 68 height 9
click at [175, 112] on select "Main Reminder Sequence" at bounding box center [151, 112] width 68 height 9
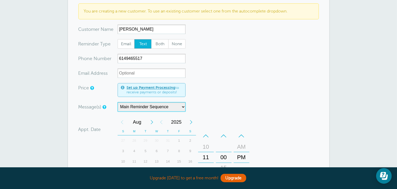
scroll to position [0, 0]
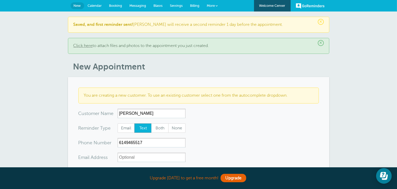
click at [82, 5] on link "New" at bounding box center [77, 5] width 14 height 7
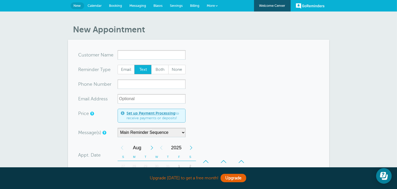
click at [98, 6] on span "Calendar" at bounding box center [95, 6] width 14 height 4
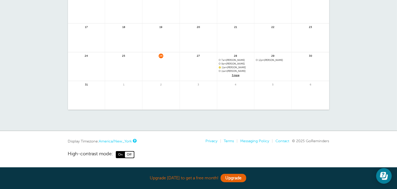
click at [233, 74] on span "3 more" at bounding box center [236, 75] width 34 height 4
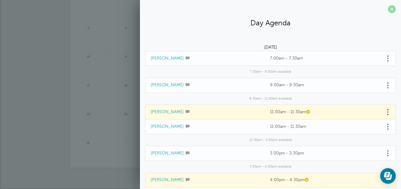
click at [388, 12] on span at bounding box center [392, 9] width 8 height 8
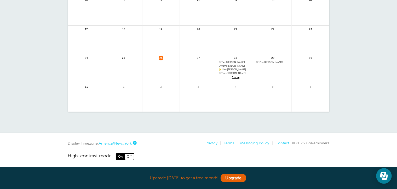
scroll to position [114, 0]
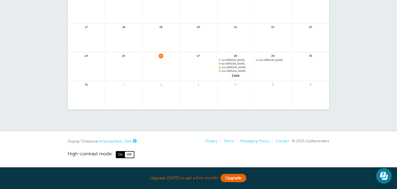
click at [130, 142] on link "America/New_York" at bounding box center [115, 141] width 33 height 4
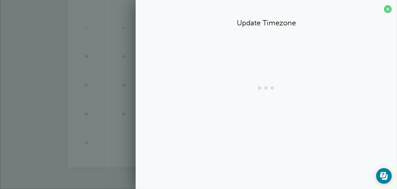
scroll to position [55, 0]
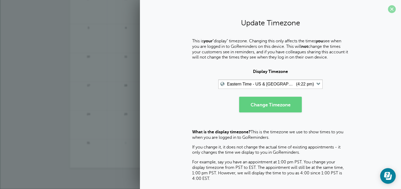
click at [388, 10] on span at bounding box center [392, 9] width 8 height 8
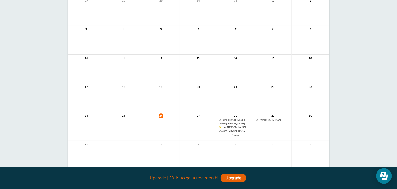
scroll to position [0, 0]
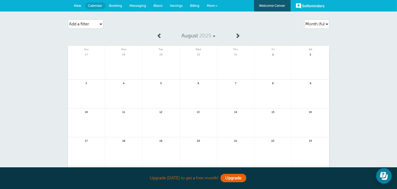
click at [237, 37] on span at bounding box center [237, 35] width 5 height 5
click at [79, 7] on span "New" at bounding box center [77, 6] width 7 height 4
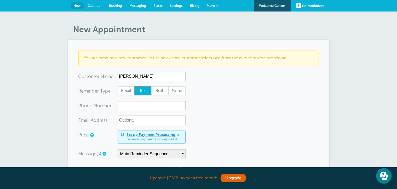
type input "[PERSON_NAME]"
click at [143, 102] on input "xxx-no-autofill" at bounding box center [151, 105] width 68 height 9
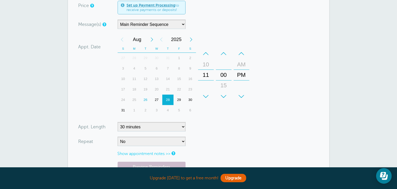
scroll to position [131, 0]
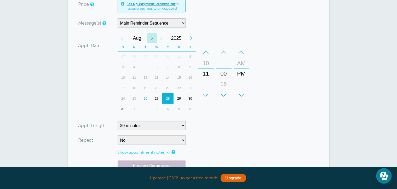
click at [152, 37] on div "Next Month" at bounding box center [151, 38] width 9 height 10
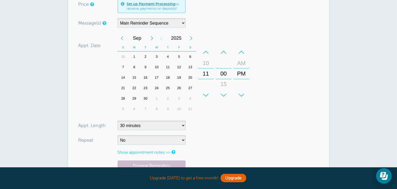
click at [157, 56] on div "3" at bounding box center [156, 56] width 11 height 10
click at [203, 94] on div "+" at bounding box center [206, 95] width 16 height 10
click at [204, 51] on div "–" at bounding box center [206, 52] width 16 height 10
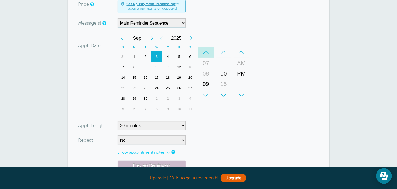
click at [204, 51] on div "–" at bounding box center [206, 52] width 16 height 10
click at [243, 96] on div "+" at bounding box center [241, 95] width 16 height 10
type input "2695478296"
click at [255, 81] on form "You are creating a new customer. To use an existing customer select one from th…" at bounding box center [198, 59] width 240 height 279
click at [150, 125] on select "5 minutes 10 minutes 15 minutes 20 minutes 25 minutes 30 minutes 35 minutes 40 …" at bounding box center [151, 125] width 68 height 9
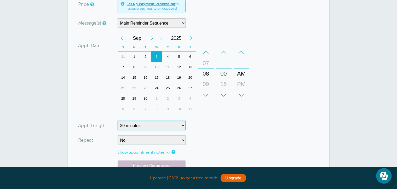
select select
click at [117, 121] on select "5 minutes 10 minutes 15 minutes 20 minutes 25 minutes 30 minutes 35 minutes 40 …" at bounding box center [151, 125] width 68 height 9
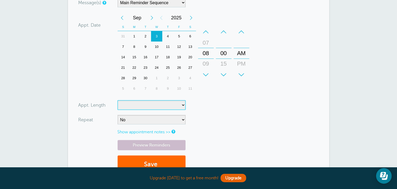
scroll to position [183, 0]
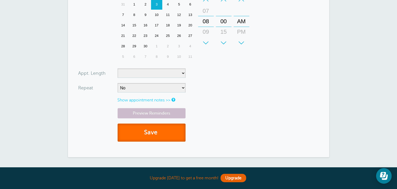
click at [143, 128] on button "Save" at bounding box center [151, 132] width 68 height 18
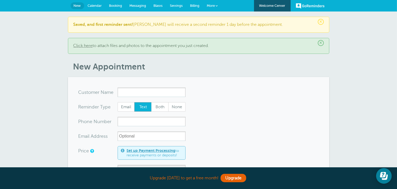
click at [172, 6] on span "Settings" at bounding box center [176, 6] width 13 height 4
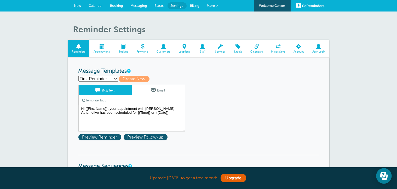
scroll to position [26, 0]
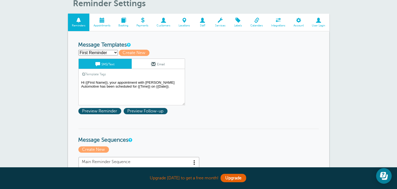
click at [116, 54] on select "First Reminder Second Reminder Third Reminder Create new..." at bounding box center [97, 52] width 39 height 5
select select
click at [78, 50] on select "First Reminder Second Reminder Third Reminder Create new..." at bounding box center [97, 52] width 39 height 5
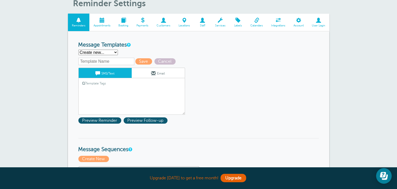
click at [110, 62] on input "text" at bounding box center [106, 61] width 56 height 7
click at [111, 51] on select "First Reminder Second Reminder Third Reminder Create new..." at bounding box center [97, 52] width 39 height 5
click at [124, 61] on input "text" at bounding box center [106, 61] width 56 height 7
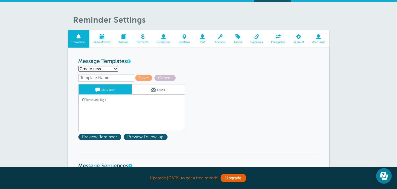
scroll to position [0, 0]
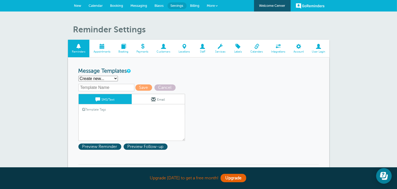
click at [104, 80] on select "First Reminder Second Reminder Third Reminder Create new..." at bounding box center [97, 78] width 39 height 5
click at [148, 70] on h3 "Message Templates" at bounding box center [198, 71] width 240 height 7
click at [80, 6] on span "New" at bounding box center [77, 6] width 7 height 4
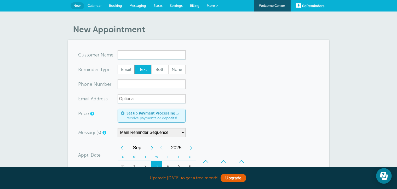
scroll to position [26, 0]
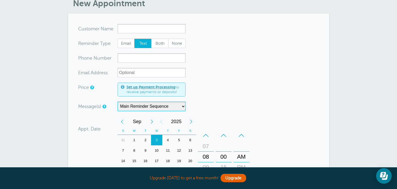
click at [163, 106] on select "Main Reminder Sequence" at bounding box center [151, 106] width 68 height 9
click at [163, 107] on select "Main Reminder Sequence" at bounding box center [151, 106] width 68 height 9
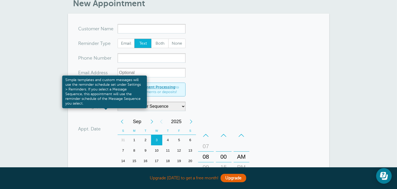
click at [106, 105] on link at bounding box center [104, 106] width 3 height 3
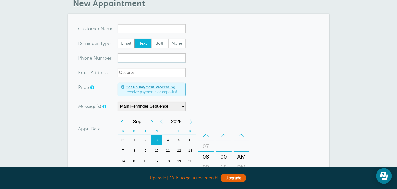
click at [293, 95] on form "You are creating a new customer. To use an existing customer select one from th…" at bounding box center [198, 153] width 240 height 258
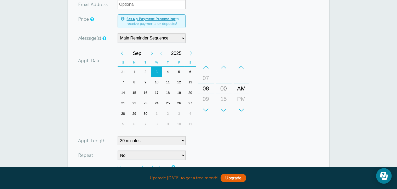
scroll to position [157, 0]
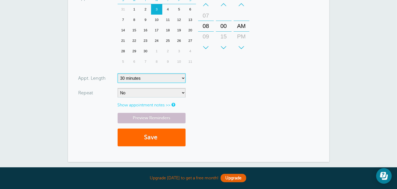
click at [167, 81] on select "5 minutes 10 minutes 15 minutes 20 minutes 25 minutes 30 minutes 35 minutes 40 …" at bounding box center [151, 77] width 68 height 9
select select
click at [117, 73] on select "5 minutes 10 minutes 15 minutes 20 minutes 25 minutes 30 minutes 35 minutes 40 …" at bounding box center [151, 77] width 68 height 9
click at [254, 96] on form "You are creating a new customer. To use an existing customer select one from th…" at bounding box center [198, 22] width 240 height 258
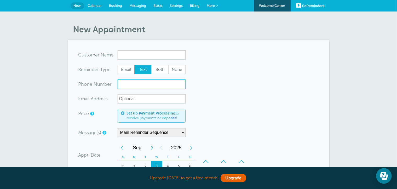
click at [164, 86] on input "xxx-no-autofill" at bounding box center [151, 83] width 68 height 9
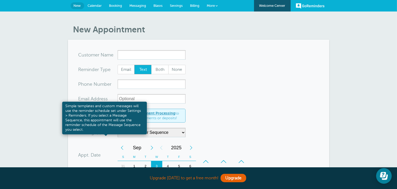
click at [104, 133] on link at bounding box center [104, 132] width 3 height 3
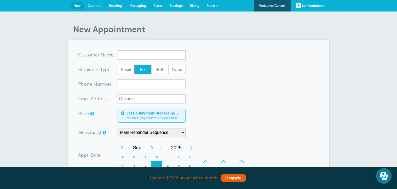
click at [181, 4] on span "Settings" at bounding box center [176, 6] width 13 height 4
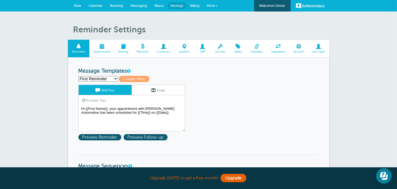
click at [116, 79] on select "First Reminder Second Reminder Third Reminder Create new..." at bounding box center [97, 78] width 39 height 5
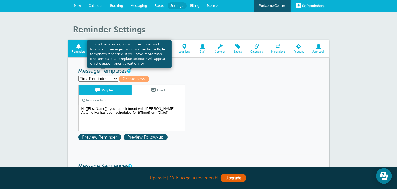
click at [129, 71] on link at bounding box center [128, 70] width 3 height 3
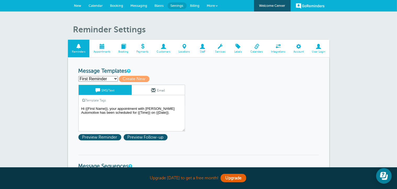
click at [115, 79] on select "First Reminder Second Reminder Third Reminder Create new..." at bounding box center [97, 78] width 39 height 5
select select
click at [78, 76] on select "First Reminder Second Reminder Third Reminder Create new..." at bounding box center [97, 78] width 39 height 5
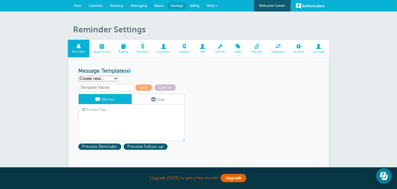
click at [109, 87] on input "text" at bounding box center [106, 87] width 56 height 7
click at [122, 87] on input "text" at bounding box center [106, 87] width 56 height 7
type input "Drop off appt"
click at [142, 87] on span "Save" at bounding box center [143, 87] width 17 height 6
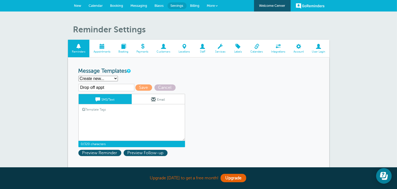
click at [133, 116] on textarea "Hi {{First Name}}, your appointment with Carr Craft Automotive has been schedul…" at bounding box center [131, 128] width 107 height 26
click at [95, 107] on link "Template Tags" at bounding box center [94, 109] width 31 height 10
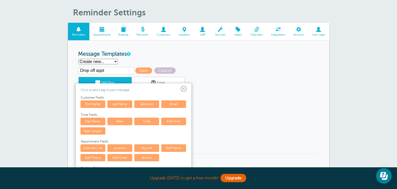
scroll to position [26, 0]
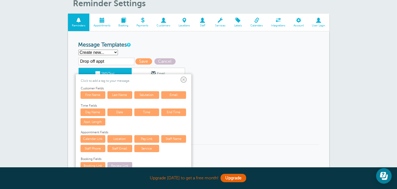
click at [184, 79] on span at bounding box center [183, 79] width 7 height 7
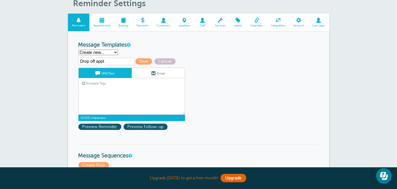
click at [128, 90] on textarea "Hi {{First Name}}, your appointment with Carr Craft Automotive has been schedul…" at bounding box center [131, 102] width 107 height 26
click at [96, 82] on link "Template Tags" at bounding box center [94, 83] width 31 height 10
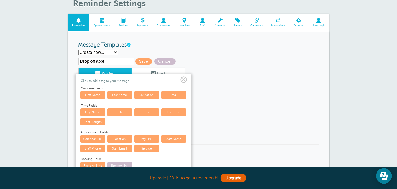
click at [97, 94] on link "First Name" at bounding box center [92, 94] width 25 height 7
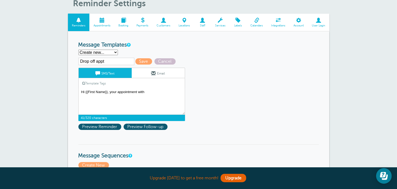
click at [100, 81] on link "Template Tags" at bounding box center [94, 83] width 31 height 10
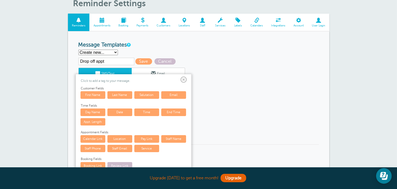
click at [183, 80] on span at bounding box center [183, 79] width 7 height 7
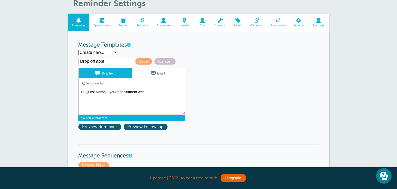
click at [155, 92] on textarea "Hi {{First Name}}, your appointment with Carr Craft Automotive has been schedul…" at bounding box center [131, 102] width 107 height 26
click at [103, 83] on link "Template Tags" at bounding box center [94, 83] width 31 height 10
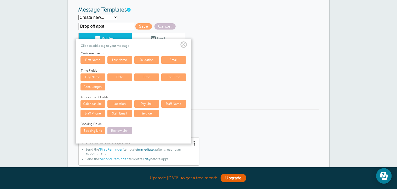
scroll to position [52, 0]
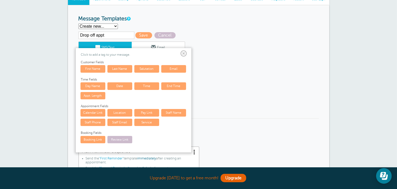
click at [114, 84] on link "Date" at bounding box center [119, 85] width 25 height 7
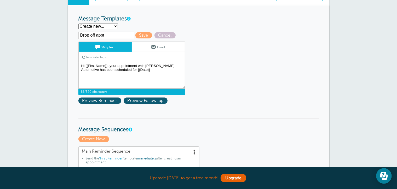
click at [135, 70] on textarea "Hi {{First Name}}, your appointment with Carr Craft Automotive has been schedul…" at bounding box center [131, 75] width 107 height 26
type textarea "Hi {{First Name}}, your appointment with Carr Craft Automotive has been schedul…"
click at [101, 98] on span "Preview Reminder" at bounding box center [99, 100] width 43 height 6
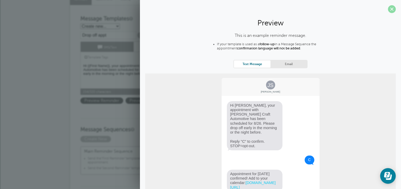
click at [388, 7] on span at bounding box center [392, 9] width 8 height 8
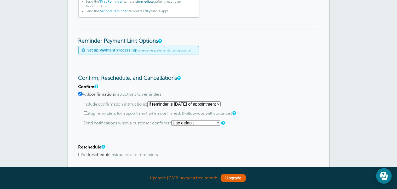
scroll to position [339, 0]
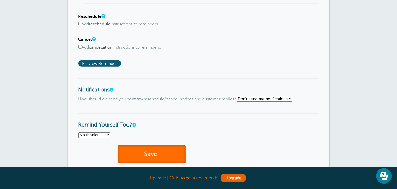
click at [155, 151] on button "Save" at bounding box center [151, 154] width 68 height 18
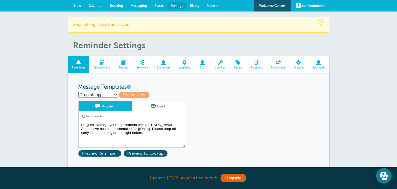
click at [80, 7] on span "New" at bounding box center [77, 6] width 7 height 4
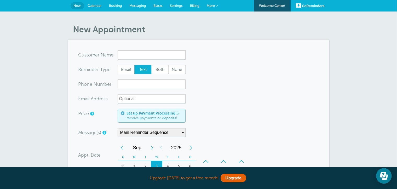
click at [129, 55] on input "x-no-autofill" at bounding box center [151, 54] width 68 height 9
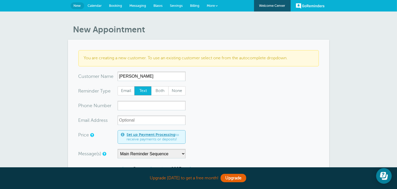
type input "[PERSON_NAME]"
click at [133, 104] on input "xxx-no-autofill" at bounding box center [151, 105] width 68 height 9
type input "6149465517"
click at [152, 120] on input "xx-no-autofill" at bounding box center [151, 119] width 68 height 9
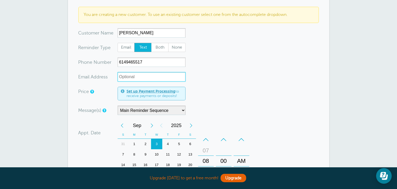
scroll to position [52, 0]
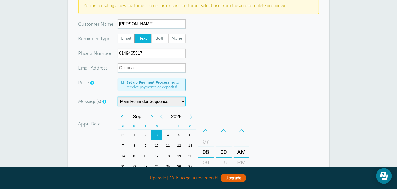
click at [160, 102] on select "Main Reminder Sequence" at bounding box center [151, 101] width 68 height 9
click at [117, 97] on select "Main Reminder Sequence" at bounding box center [151, 101] width 68 height 9
click at [161, 103] on select "Main Reminder Sequence" at bounding box center [151, 101] width 68 height 9
click at [176, 99] on select "Main Reminder Sequence" at bounding box center [151, 101] width 68 height 9
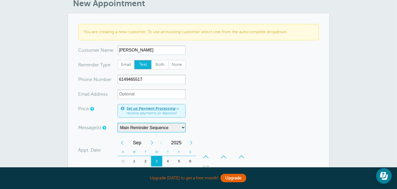
scroll to position [0, 0]
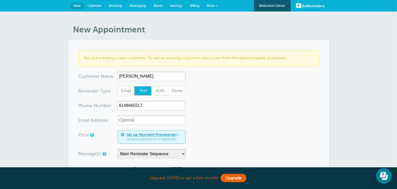
click at [113, 7] on span "Booking" at bounding box center [115, 6] width 13 height 4
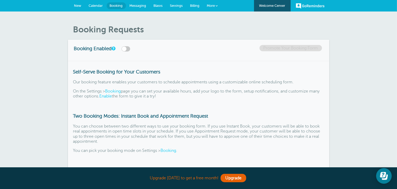
click at [96, 8] on link "Calendar" at bounding box center [95, 5] width 21 height 11
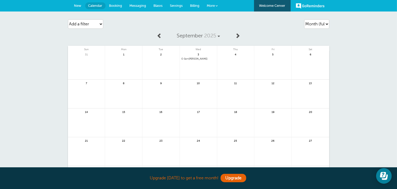
click at [157, 36] on span at bounding box center [159, 35] width 5 height 5
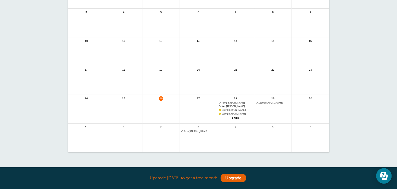
scroll to position [114, 0]
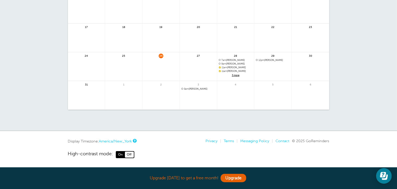
click at [232, 75] on span "3 more" at bounding box center [236, 75] width 34 height 4
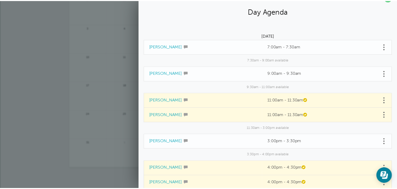
scroll to position [0, 0]
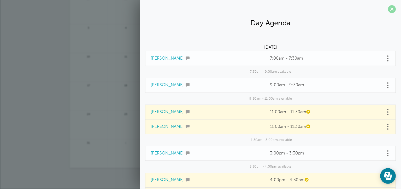
click at [389, 10] on span at bounding box center [392, 9] width 8 height 8
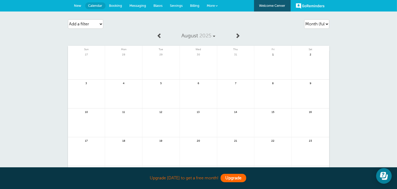
click at [232, 177] on link "Upgrade" at bounding box center [233, 178] width 26 height 8
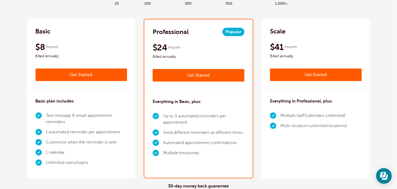
scroll to position [78, 0]
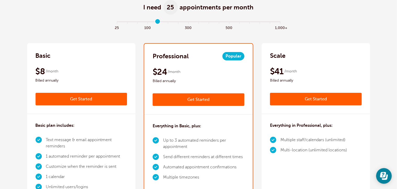
type input "4"
click at [158, 22] on input "range" at bounding box center [198, 22] width 169 height 1
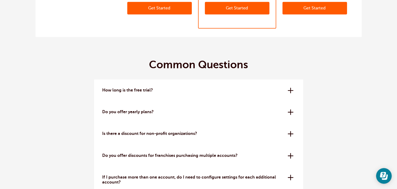
scroll to position [1488, 0]
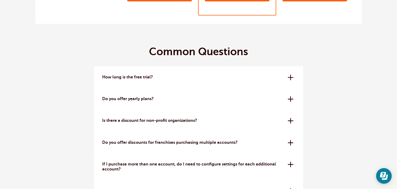
click at [146, 78] on p "How long is the free trial?" at bounding box center [192, 77] width 181 height 5
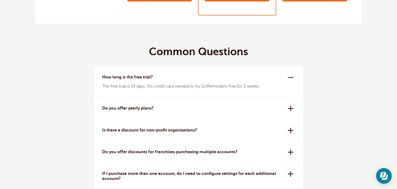
click at [122, 110] on p "Do you offer yearly plans?" at bounding box center [192, 108] width 181 height 5
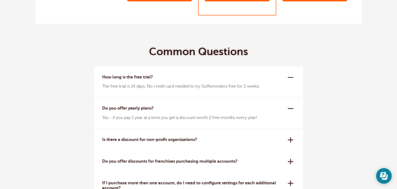
scroll to position [1514, 0]
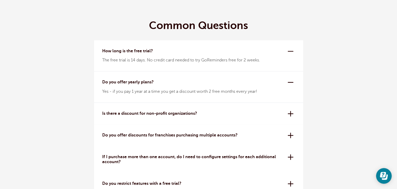
click at [115, 117] on div "Is there a discount for non-profit organizations? Yes, we offer a 20% off disco…" at bounding box center [198, 114] width 209 height 22
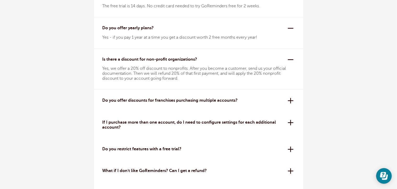
scroll to position [1593, 0]
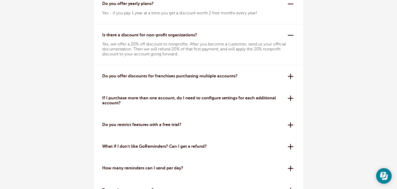
click at [138, 83] on div "Do you offer discounts for franchises purchasing multiple accounts? Yes! We off…" at bounding box center [198, 76] width 209 height 22
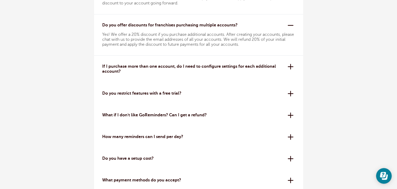
scroll to position [1645, 0]
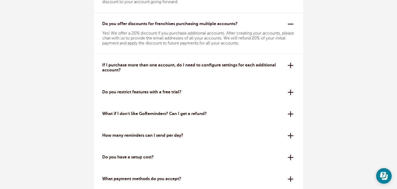
click at [131, 92] on p "Do you restrict features with a free trial?" at bounding box center [192, 92] width 181 height 5
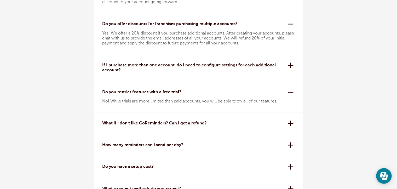
click at [177, 123] on p "What if I don't like GoReminders? Can I get a refund?" at bounding box center [192, 123] width 181 height 5
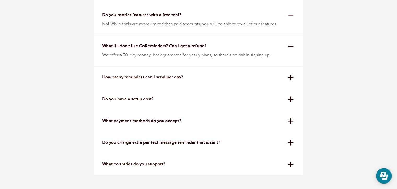
scroll to position [1723, 0]
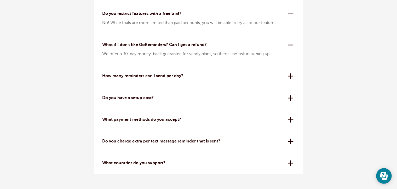
click at [152, 82] on div "How many reminders can I send per day? All plans have a 24-hour reminder sendin…" at bounding box center [198, 76] width 209 height 22
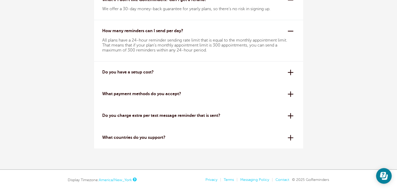
scroll to position [1775, 0]
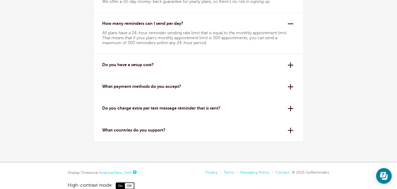
click at [139, 108] on p "Do you charge extra per text message reminder that is sent?" at bounding box center [192, 108] width 181 height 5
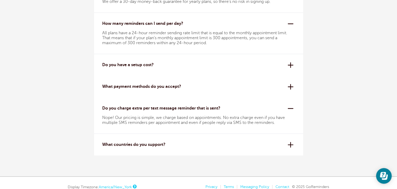
click at [133, 144] on p "What countries do you support?" at bounding box center [192, 144] width 181 height 5
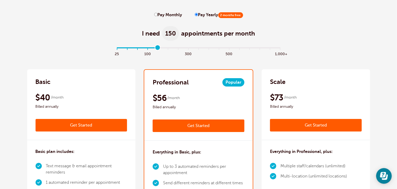
scroll to position [0, 0]
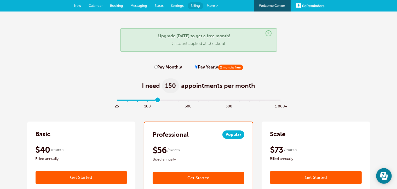
click at [174, 7] on span "Settings" at bounding box center [177, 6] width 13 height 4
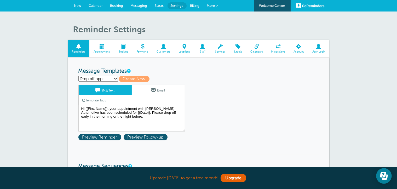
click at [115, 79] on select "Drop off appt First Reminder Second Reminder Third Reminder Create new..." at bounding box center [97, 78] width 39 height 5
click at [78, 76] on select "Drop off appt First Reminder Second Reminder Third Reminder Create new..." at bounding box center [97, 78] width 39 height 5
click at [167, 77] on div "Drop off appt First Reminder Second Reminder Third Reminder Create new... Creat…" at bounding box center [198, 79] width 240 height 6
click at [77, 7] on span "New" at bounding box center [77, 6] width 7 height 4
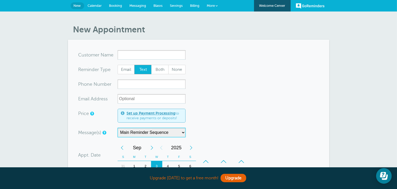
click at [159, 131] on select "Main Reminder Sequence" at bounding box center [151, 132] width 68 height 9
click at [117, 128] on select "Main Reminder Sequence" at bounding box center [151, 132] width 68 height 9
click at [159, 137] on form "You are creating a new customer. To use an existing customer select one from th…" at bounding box center [198, 179] width 240 height 258
click at [157, 134] on select "Main Reminder Sequence" at bounding box center [151, 132] width 68 height 9
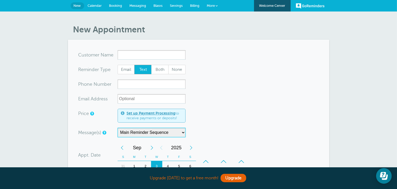
click at [182, 133] on select "Main Reminder Sequence" at bounding box center [151, 132] width 68 height 9
click at [183, 132] on select "Main Reminder Sequence" at bounding box center [151, 132] width 68 height 9
click at [165, 84] on input "xxx-no-autofill" at bounding box center [151, 83] width 68 height 9
click at [161, 97] on input "xx-no-autofill" at bounding box center [151, 98] width 68 height 9
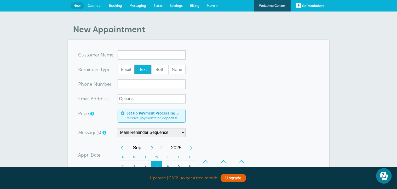
click at [152, 49] on section "You are creating a new customer. To use an existing customer select one from th…" at bounding box center [198, 179] width 261 height 279
click at [93, 4] on span "Calendar" at bounding box center [95, 6] width 14 height 4
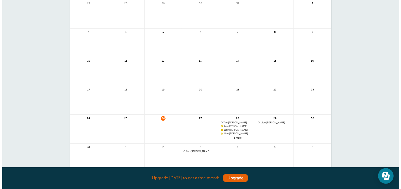
scroll to position [52, 0]
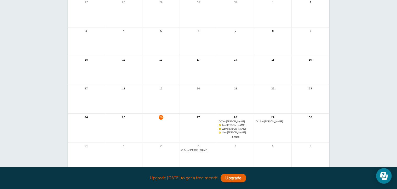
click at [235, 117] on span "28" at bounding box center [235, 117] width 5 height 4
click at [233, 137] on span "3 more" at bounding box center [236, 136] width 34 height 4
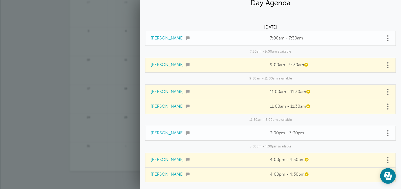
scroll to position [39, 0]
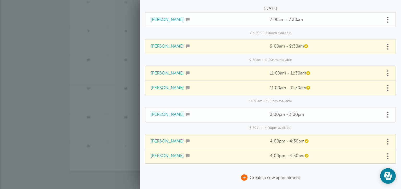
click at [258, 177] on span "Create a new appointment" at bounding box center [275, 177] width 50 height 5
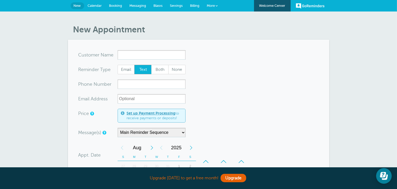
click at [100, 6] on span "Calendar" at bounding box center [95, 6] width 14 height 4
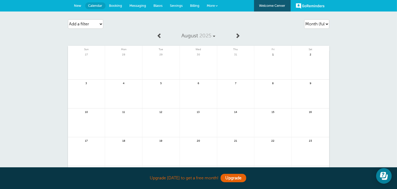
click at [147, 7] on link "Messaging" at bounding box center [138, 5] width 24 height 11
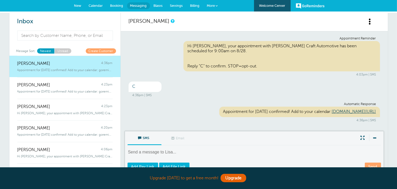
click at [180, 5] on span "Settings" at bounding box center [176, 6] width 13 height 4
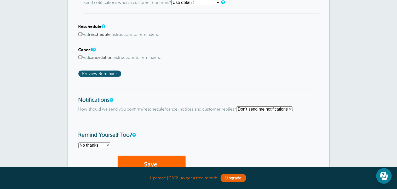
scroll to position [391, 0]
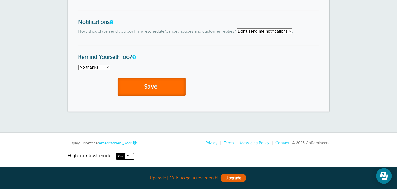
click at [172, 81] on button "Save" at bounding box center [151, 87] width 68 height 18
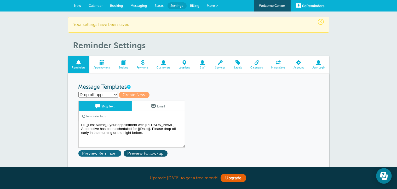
click at [106, 154] on span "Preview Reminder" at bounding box center [99, 153] width 43 height 6
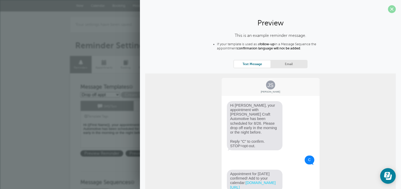
click at [388, 9] on span at bounding box center [392, 9] width 8 height 8
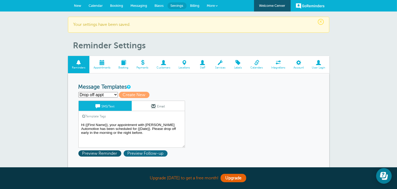
click at [143, 153] on span "Preview Follow-up" at bounding box center [145, 153] width 44 height 6
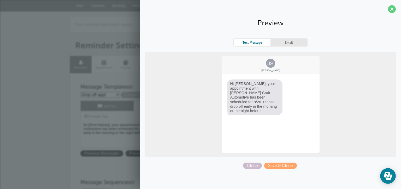
click at [189, 114] on div "JS Jane Smith Hi Jane, your appointment with Carr Craft Automotive has been sch…" at bounding box center [270, 104] width 251 height 105
click at [253, 164] on span "Close" at bounding box center [252, 165] width 19 height 6
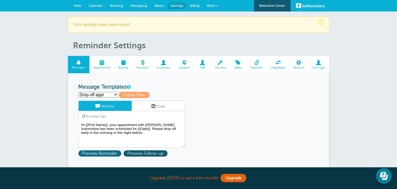
click at [113, 153] on span "Preview Reminder" at bounding box center [99, 153] width 43 height 6
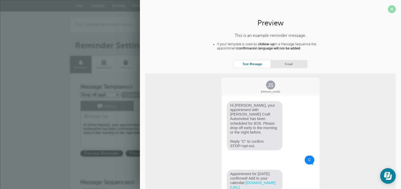
click at [388, 10] on span at bounding box center [392, 9] width 8 height 8
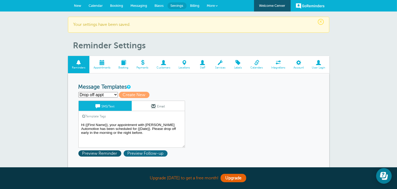
click at [152, 153] on span "Preview Follow-up" at bounding box center [145, 153] width 44 height 6
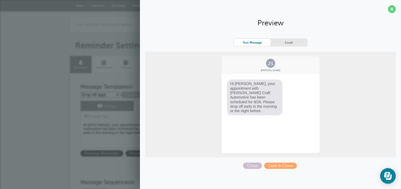
click at [189, 131] on div "JS Jane Smith Hi Jane, your appointment with Carr Craft Automotive has been sch…" at bounding box center [270, 104] width 251 height 105
click at [272, 166] on span "Save & Close" at bounding box center [280, 165] width 33 height 6
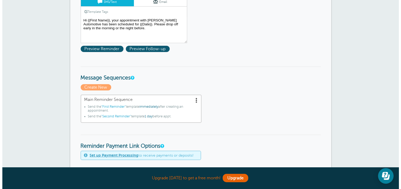
scroll to position [131, 0]
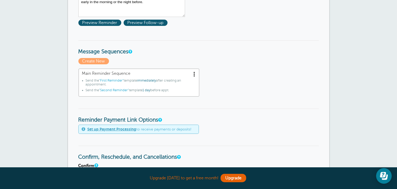
click at [194, 73] on span at bounding box center [194, 73] width 5 height 5
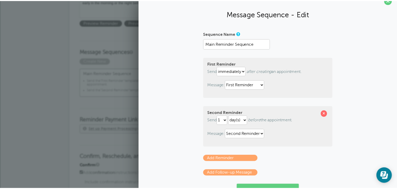
scroll to position [0, 0]
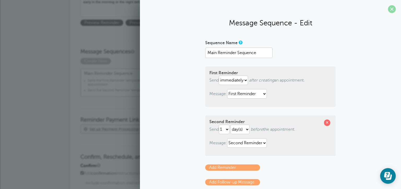
click at [388, 11] on span at bounding box center [392, 9] width 8 height 8
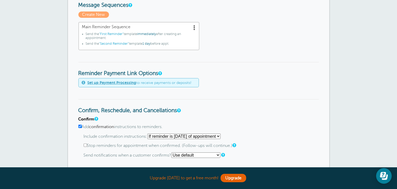
scroll to position [209, 0]
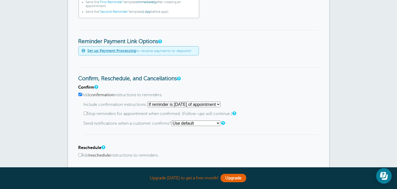
click at [246, 115] on label "Stop reminders for appointment when confirmed. (Follow-ups will continue.)" at bounding box center [201, 113] width 235 height 5
click at [87, 115] on input "Stop reminders for appointment when confirmed. (Follow-ups will continue.)" at bounding box center [85, 112] width 3 height 3
checkbox input "true"
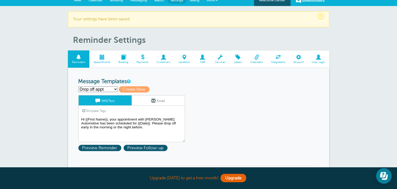
scroll to position [0, 0]
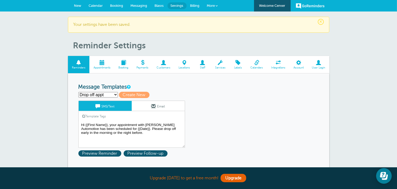
click at [113, 96] on select "Drop off appt First Reminder Second Reminder Third Reminder Create new..." at bounding box center [97, 94] width 39 height 5
click at [170, 86] on h3 "Message Templates" at bounding box center [198, 87] width 240 height 7
click at [74, 6] on link "New" at bounding box center [77, 5] width 15 height 11
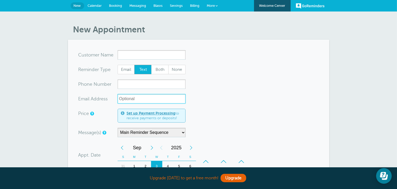
click at [154, 99] on input "xx-no-autofill" at bounding box center [151, 98] width 68 height 9
click at [181, 132] on select "Main Reminder Sequence" at bounding box center [151, 132] width 68 height 9
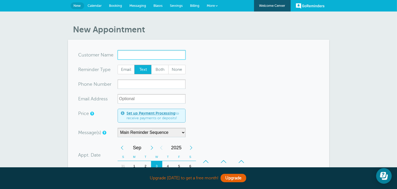
click at [167, 52] on input "x-no-autofill" at bounding box center [151, 54] width 68 height 9
click at [210, 50] on section "You are creating a new customer. To use an existing customer select one from th…" at bounding box center [198, 179] width 261 height 279
click at [211, 9] on link "More" at bounding box center [212, 6] width 18 height 12
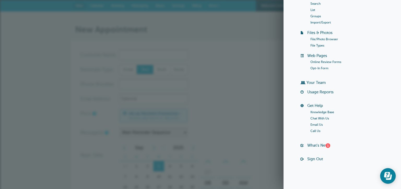
scroll to position [54, 0]
click at [326, 146] on div "1" at bounding box center [328, 145] width 5 height 5
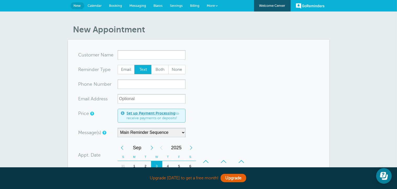
click at [212, 5] on span "More" at bounding box center [211, 6] width 8 height 4
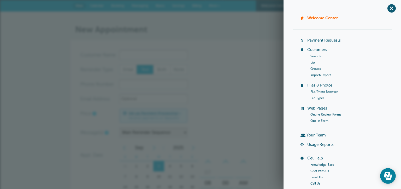
scroll to position [0, 0]
click at [279, 64] on form "You are creating a new customer. To use an existing customer select one from th…" at bounding box center [200, 179] width 240 height 258
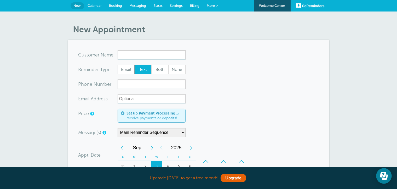
click at [211, 5] on span "More" at bounding box center [211, 6] width 8 height 4
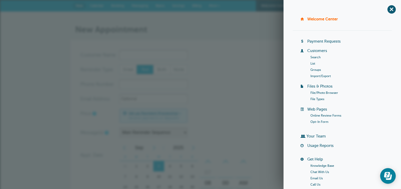
click at [211, 5] on span "More" at bounding box center [213, 6] width 8 height 4
click at [314, 17] on link "Welcome Center" at bounding box center [322, 19] width 31 height 4
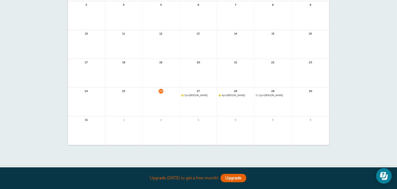
scroll to position [26, 0]
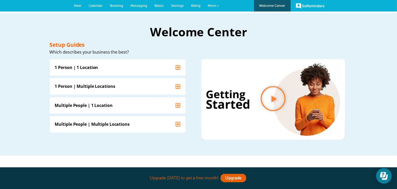
click at [96, 4] on span "Calendar" at bounding box center [96, 6] width 14 height 4
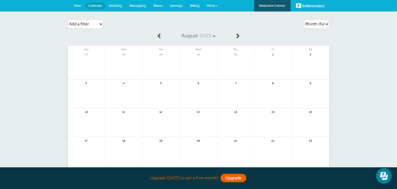
click at [270, 5] on link "Welcome Center" at bounding box center [272, 5] width 37 height 11
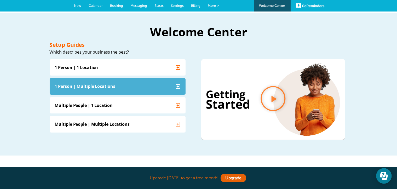
click at [178, 86] on icon "Accordion. Open links with Enter or Space, close with Escape, and navigate with…" at bounding box center [177, 86] width 5 height 5
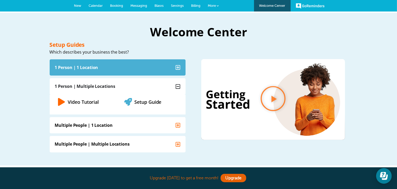
click at [175, 68] on summary "1 Person | 1 Location" at bounding box center [118, 67] width 136 height 16
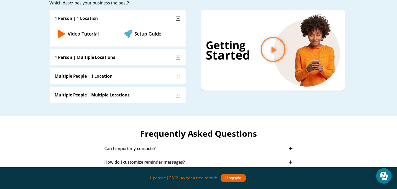
scroll to position [52, 0]
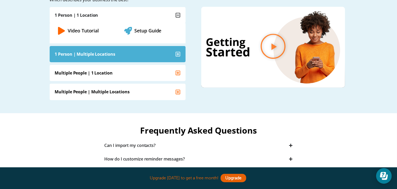
click at [178, 55] on icon "Accordion. Open links with Enter or Space, close with Escape, and navigate with…" at bounding box center [177, 53] width 5 height 5
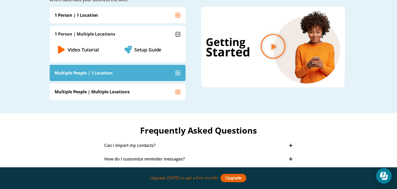
click at [117, 76] on summary "Multiple People | 1 Location" at bounding box center [118, 73] width 136 height 16
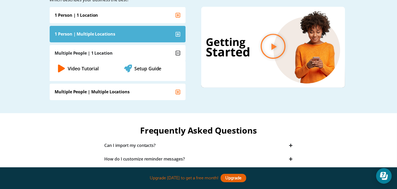
click at [172, 33] on summary "1 Person | Multiple Locations" at bounding box center [118, 34] width 136 height 16
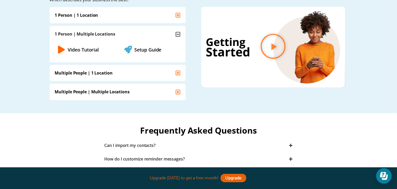
click at [145, 50] on link "Setup Guide" at bounding box center [147, 49] width 27 height 6
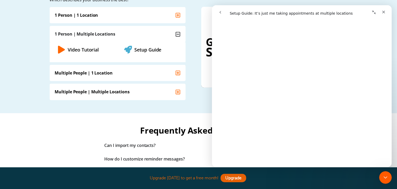
scroll to position [209, 0]
click at [197, 85] on div "Setup Guides Which describes your business the best? 1 Person | 1 Location Vide…" at bounding box center [124, 45] width 149 height 110
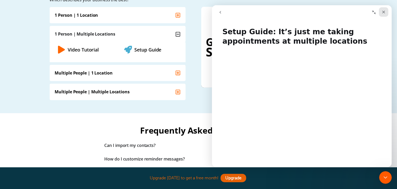
click at [383, 12] on icon "Close" at bounding box center [383, 12] width 3 height 3
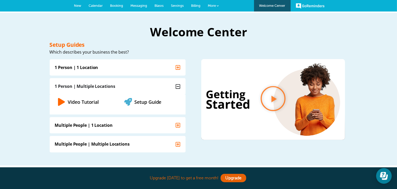
click at [169, 7] on link "Settings" at bounding box center [177, 5] width 20 height 11
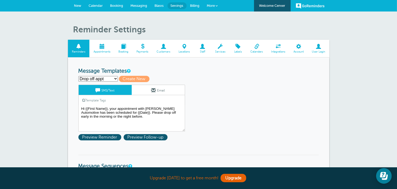
click at [222, 45] on span at bounding box center [220, 46] width 19 height 5
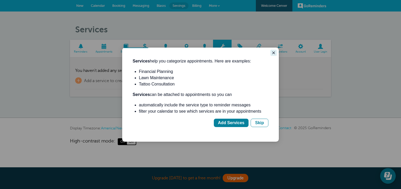
click at [272, 53] on icon "Close guide" at bounding box center [274, 53] width 4 height 4
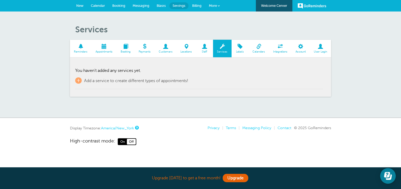
click at [105, 51] on span "Appointments" at bounding box center [104, 51] width 20 height 3
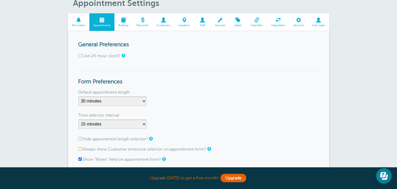
scroll to position [52, 0]
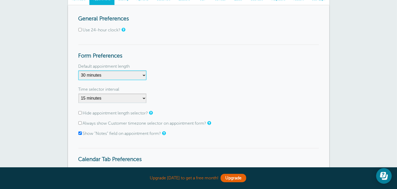
click at [139, 73] on select "5 minutes 10 minutes 15 minutes 20 minutes 25 minutes 30 minutes 35 minutes 40 …" at bounding box center [112, 74] width 68 height 9
select select
click at [78, 70] on select "5 minutes 10 minutes 15 minutes 20 minutes 25 minutes 30 minutes 35 minutes 40 …" at bounding box center [112, 74] width 68 height 9
click at [170, 75] on div "Default appointment length 5 minutes 10 minutes 15 minutes 20 minutes 25 minute…" at bounding box center [198, 74] width 240 height 18
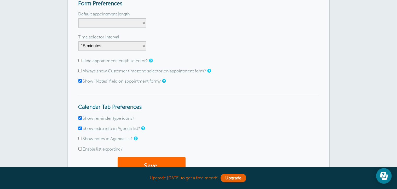
scroll to position [157, 0]
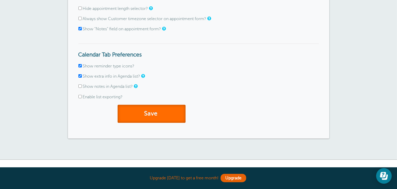
click at [168, 111] on button "Save" at bounding box center [151, 114] width 68 height 18
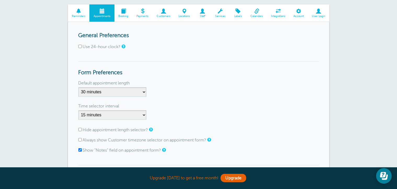
scroll to position [44, 0]
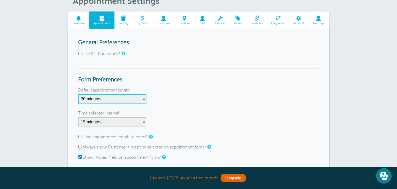
click at [110, 96] on select "5 minutes 10 minutes 15 minutes 20 minutes 25 minutes 30 minutes 35 minutes 40 …" at bounding box center [112, 98] width 68 height 9
select select
click at [78, 94] on select "5 minutes 10 minutes 15 minutes 20 minutes 25 minutes 30 minutes 35 minutes 40 …" at bounding box center [112, 98] width 68 height 9
click at [186, 79] on h3 "Form Preferences" at bounding box center [198, 75] width 240 height 15
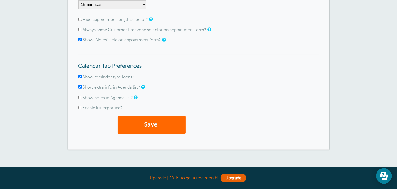
scroll to position [175, 0]
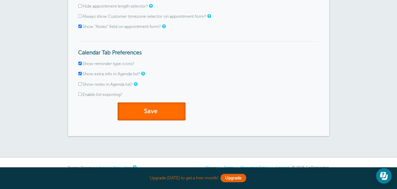
click at [164, 104] on button "Save" at bounding box center [151, 111] width 68 height 18
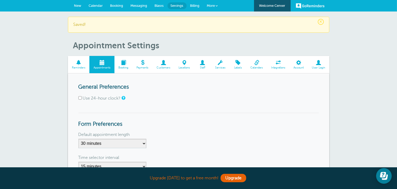
click at [217, 66] on span "Services" at bounding box center [219, 67] width 13 height 3
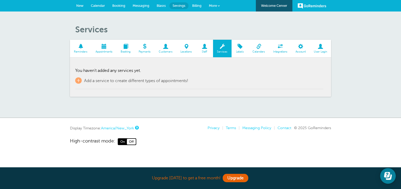
click at [242, 46] on span at bounding box center [240, 46] width 17 height 5
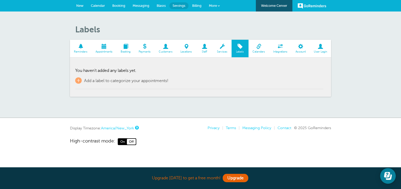
click at [124, 48] on span at bounding box center [126, 46] width 18 height 5
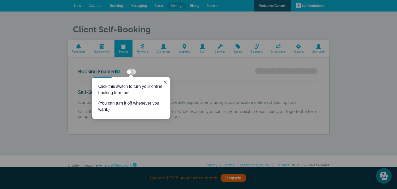
click at [102, 45] on div at bounding box center [67, 34] width 135 height 69
click at [164, 80] on icon "Close guide" at bounding box center [165, 82] width 4 height 4
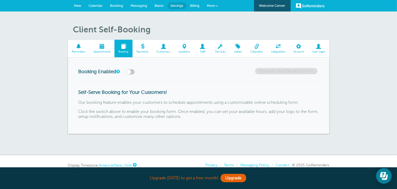
click at [78, 52] on span "Reminders" at bounding box center [78, 51] width 16 height 3
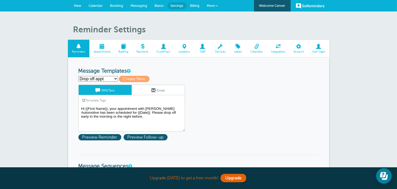
click at [116, 78] on select "Drop off appt First Reminder Second Reminder Third Reminder Create new..." at bounding box center [97, 78] width 39 height 5
click at [78, 76] on select "Drop off appt First Reminder Second Reminder Third Reminder Create new..." at bounding box center [97, 78] width 39 height 5
click at [179, 80] on div "Drop off appt First Reminder Second Reminder Third Reminder Create new... Creat…" at bounding box center [198, 79] width 240 height 6
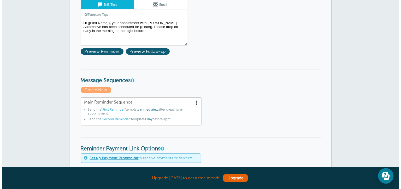
scroll to position [104, 0]
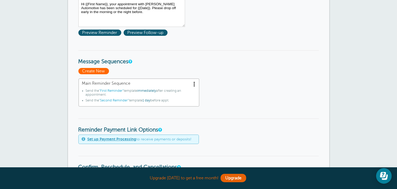
click at [108, 70] on span "Create New" at bounding box center [93, 71] width 31 height 6
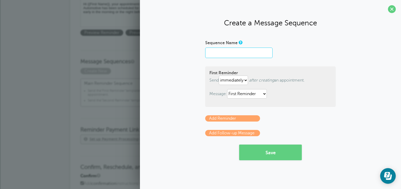
click at [236, 55] on input "Sequence Name" at bounding box center [238, 53] width 67 height 10
type input "Drop off appt"
click at [257, 152] on button "Save" at bounding box center [270, 152] width 63 height 16
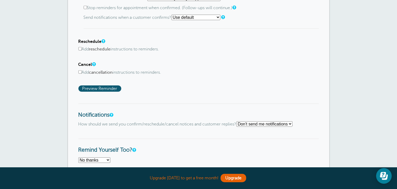
scroll to position [418, 0]
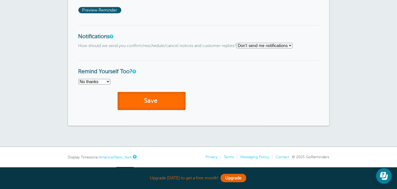
click at [161, 104] on button "Save" at bounding box center [151, 101] width 68 height 18
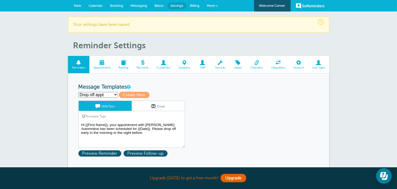
click at [75, 5] on span "New" at bounding box center [77, 6] width 7 height 4
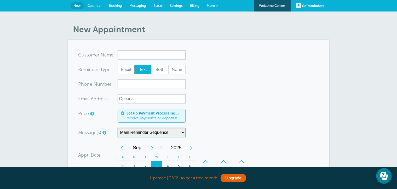
click at [154, 130] on select "Drop off appt Main Reminder Sequence" at bounding box center [151, 132] width 68 height 9
select select "160212"
click at [117, 128] on select "Drop off appt Main Reminder Sequence" at bounding box center [151, 132] width 68 height 9
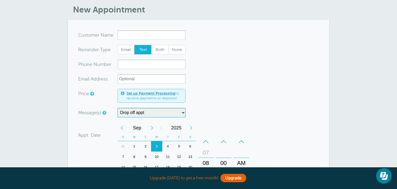
scroll to position [52, 0]
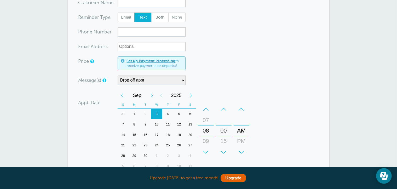
click at [211, 86] on form "You are creating a new customer. To use an existing customer select one from th…" at bounding box center [198, 127] width 240 height 258
click at [207, 107] on div "–" at bounding box center [206, 109] width 16 height 10
click at [206, 108] on div "–" at bounding box center [206, 109] width 16 height 10
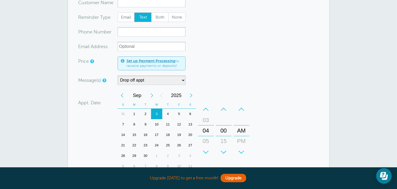
click at [206, 108] on div "–" at bounding box center [206, 109] width 16 height 10
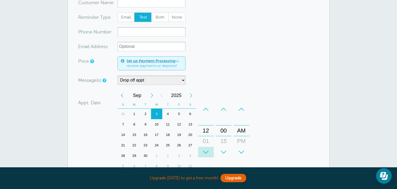
click at [206, 153] on div "+" at bounding box center [206, 152] width 16 height 10
click at [89, 102] on label "Appt. Date" at bounding box center [89, 102] width 22 height 5
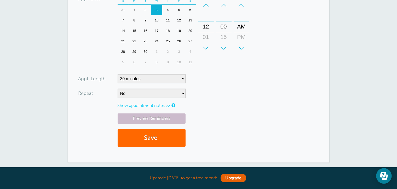
scroll to position [157, 0]
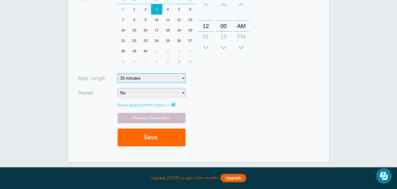
click at [146, 80] on select "5 minutes 10 minutes 15 minutes 20 minutes 25 minutes 30 minutes 35 minutes 40 …" at bounding box center [151, 77] width 68 height 9
select select
click at [117, 73] on select "5 minutes 10 minutes 15 minutes 20 minutes 25 minutes 30 minutes 35 minutes 40 …" at bounding box center [151, 77] width 68 height 9
click at [218, 91] on form "You are creating a new customer. To use an existing customer select one from th…" at bounding box center [198, 22] width 240 height 258
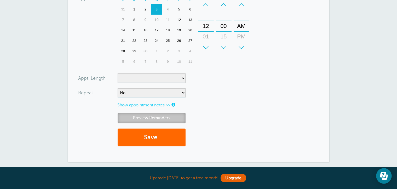
click at [179, 116] on link "Preview Reminders" at bounding box center [151, 118] width 68 height 10
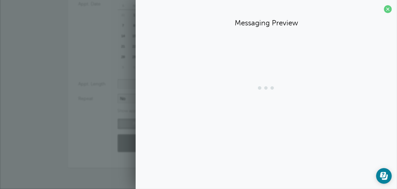
scroll to position [150, 0]
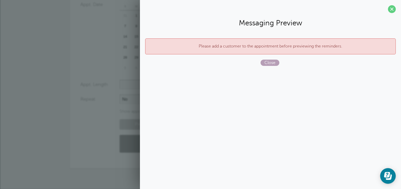
click at [267, 64] on span "Close" at bounding box center [270, 63] width 19 height 6
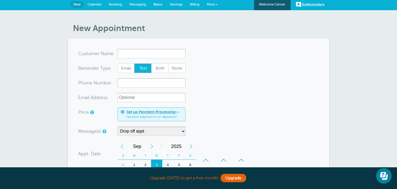
scroll to position [0, 0]
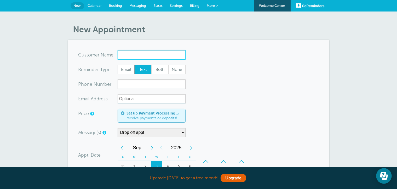
click at [171, 56] on input "x-no-autofill" at bounding box center [151, 54] width 68 height 9
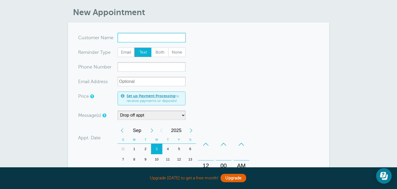
scroll to position [26, 0]
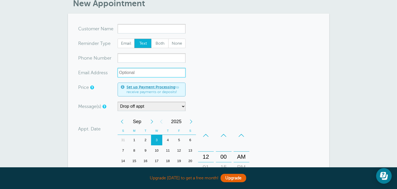
click at [161, 72] on input "xx-no-autofill" at bounding box center [151, 72] width 68 height 9
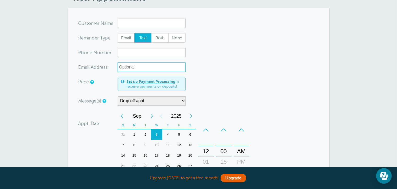
scroll to position [0, 0]
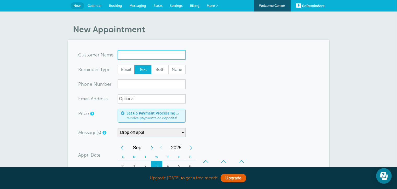
click at [144, 55] on input "x-no-autofill" at bounding box center [151, 54] width 68 height 9
click at [76, 8] on link "New" at bounding box center [77, 5] width 14 height 7
select select "160212"
